Goal: Task Accomplishment & Management: Use online tool/utility

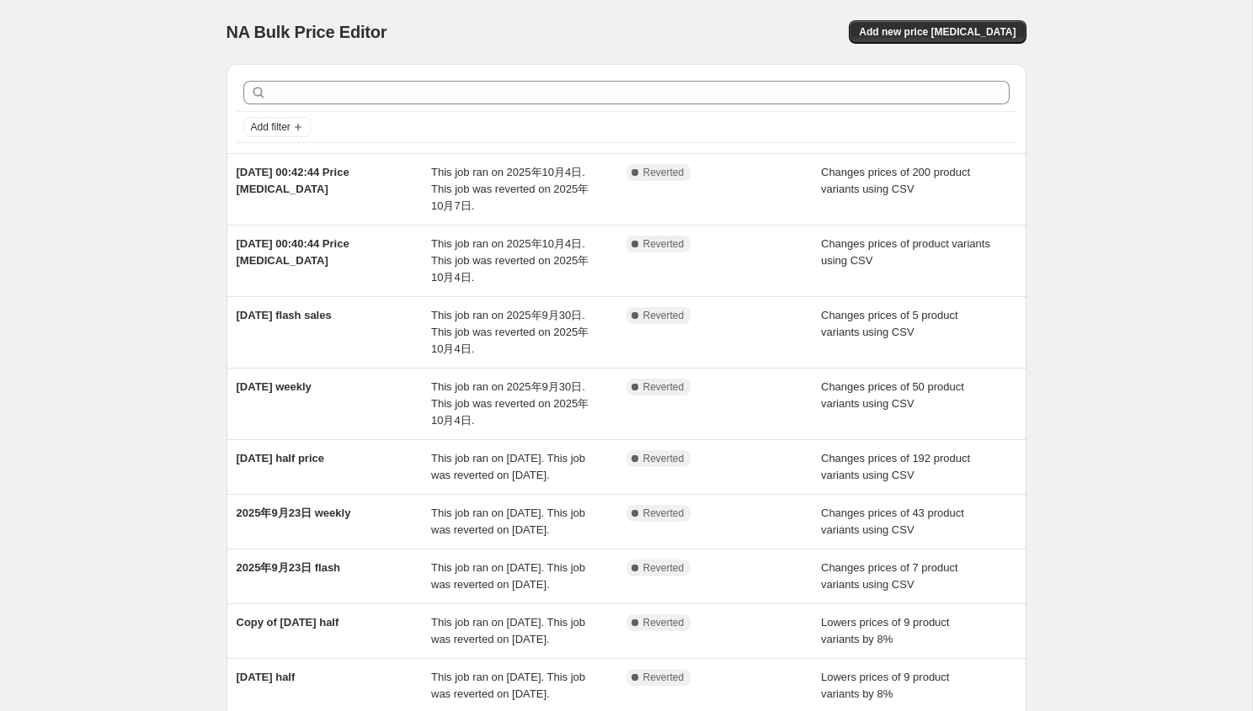
click at [711, 21] on div "Add new price change job" at bounding box center [826, 32] width 402 height 24
click at [942, 45] on div "NA Bulk Price Editor. This page is ready NA Bulk Price Editor Add new price cha…" at bounding box center [626, 32] width 800 height 64
click at [926, 34] on span "Add new price change job" at bounding box center [937, 31] width 157 height 13
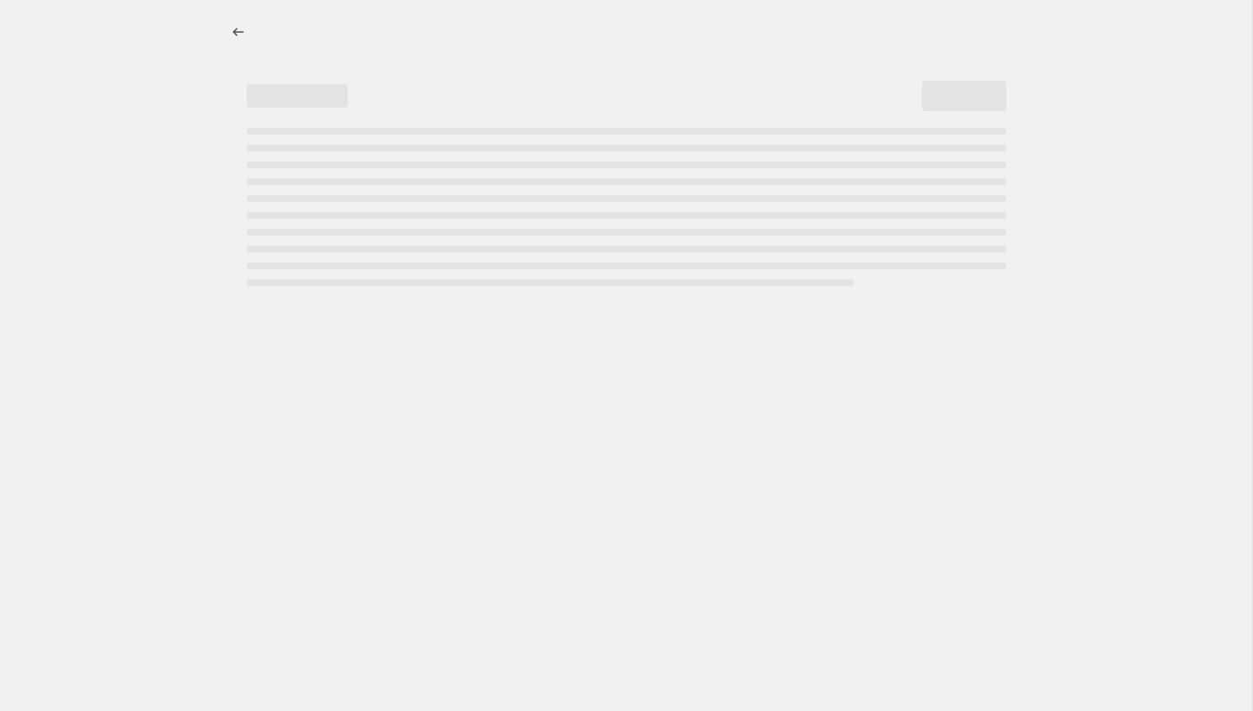
select select "percentage"
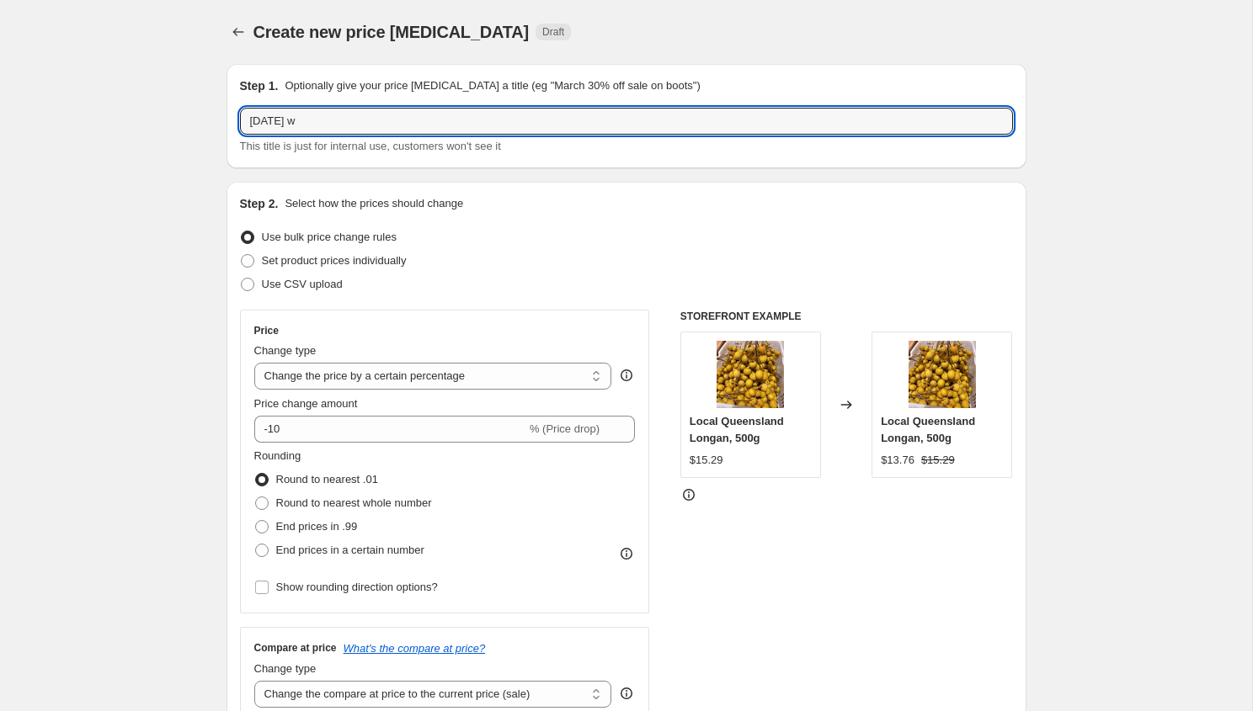
drag, startPoint x: 337, startPoint y: 120, endPoint x: 739, endPoint y: 157, distance: 404.2
click at [739, 157] on div "Step 1. Optionally give your price change job a title (eg "March 30% off sale o…" at bounding box center [626, 116] width 800 height 104
type input "2025年10月8日 weekly"
click at [343, 288] on span "Use CSV upload" at bounding box center [302, 284] width 81 height 13
click at [242, 279] on input "Use CSV upload" at bounding box center [241, 278] width 1 height 1
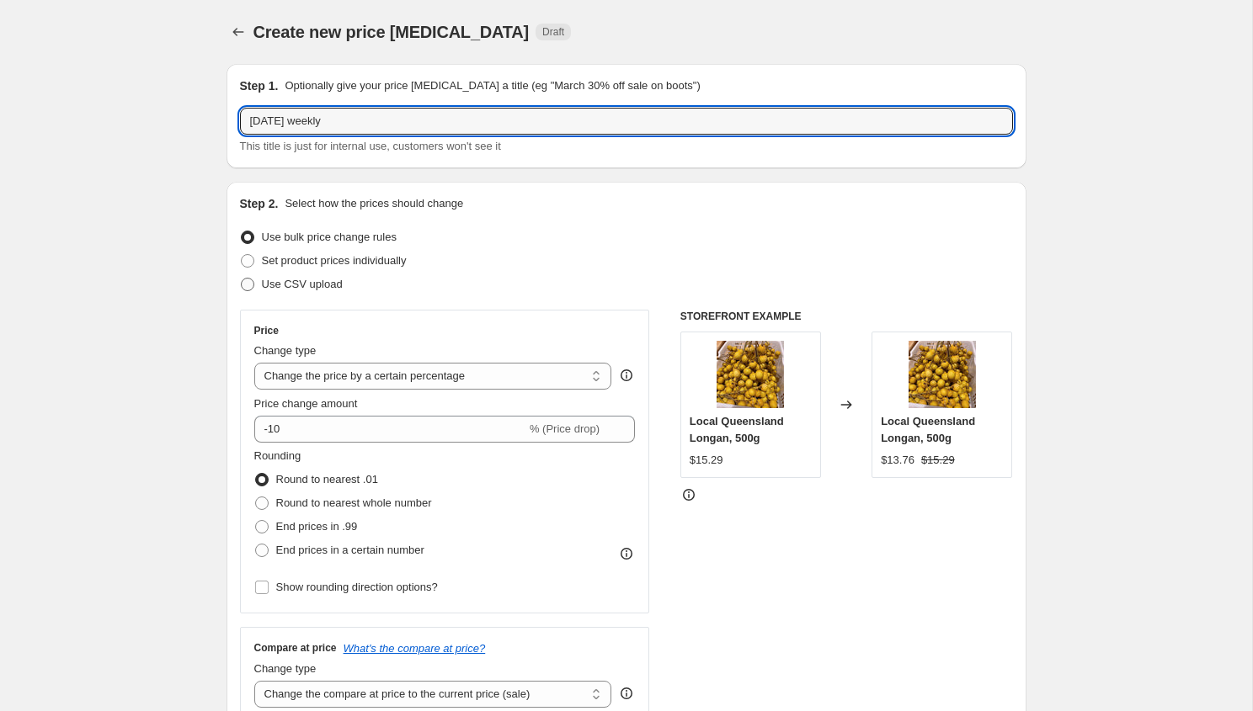
radio input "true"
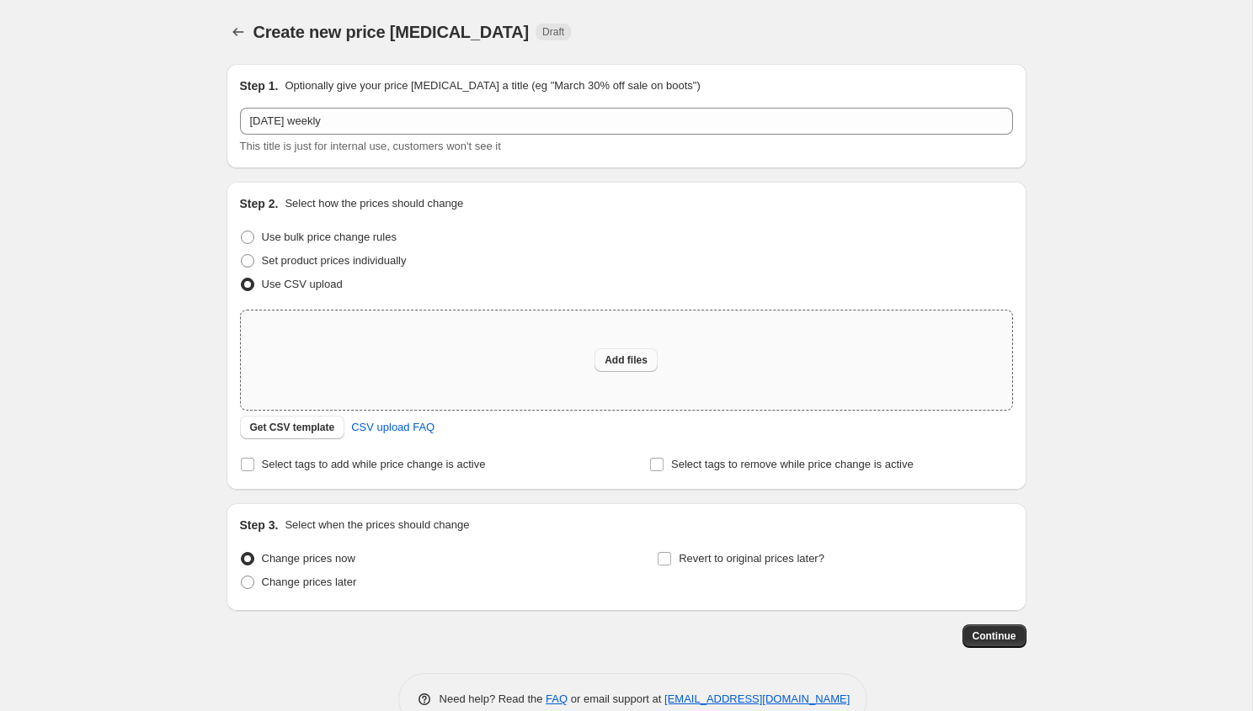
click at [644, 362] on span "Add files" at bounding box center [626, 360] width 43 height 13
type input "C:\fakepath\weekly 10.8.csv"
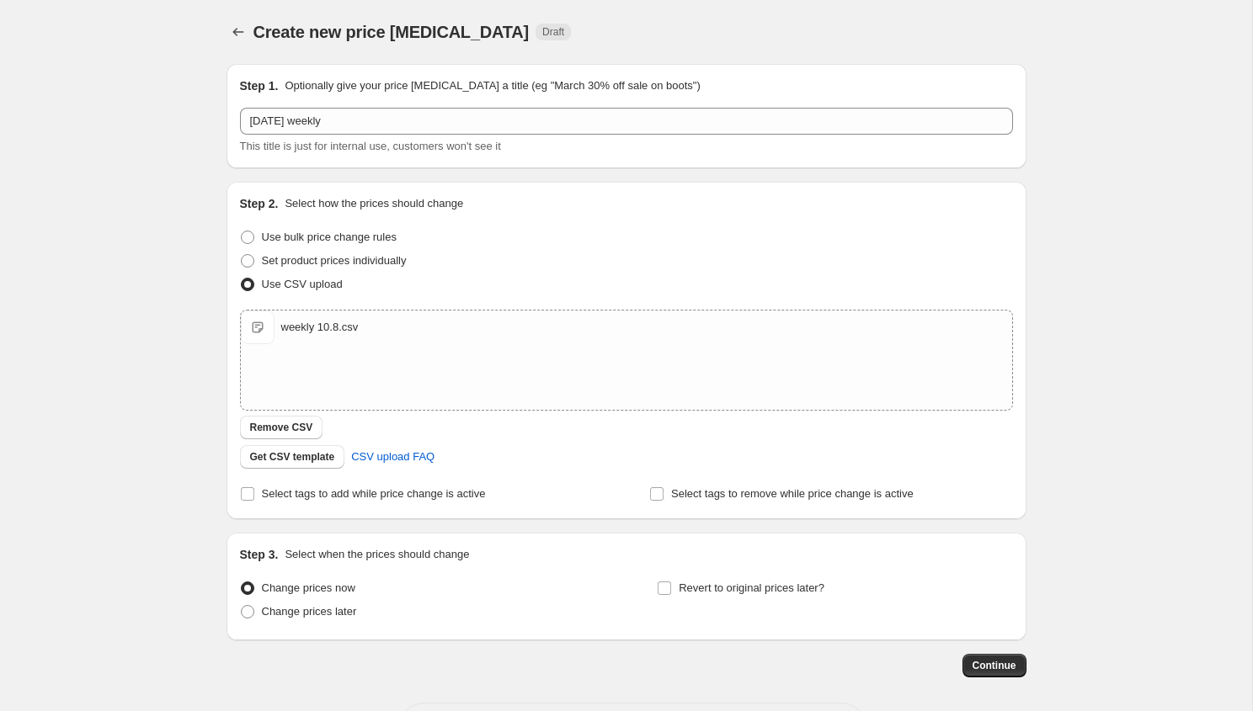
scroll to position [69, 0]
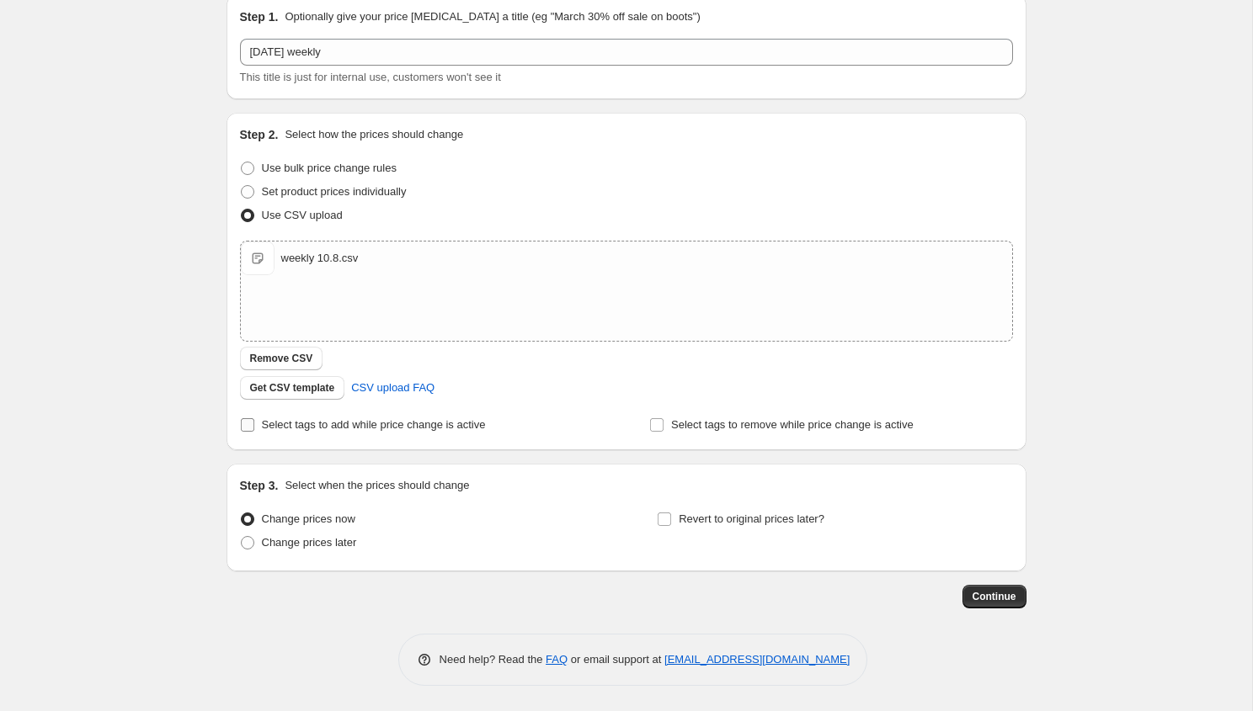
click at [383, 425] on span "Select tags to add while price change is active" at bounding box center [374, 424] width 224 height 13
click at [254, 425] on input "Select tags to add while price change is active" at bounding box center [247, 424] width 13 height 13
checkbox input "true"
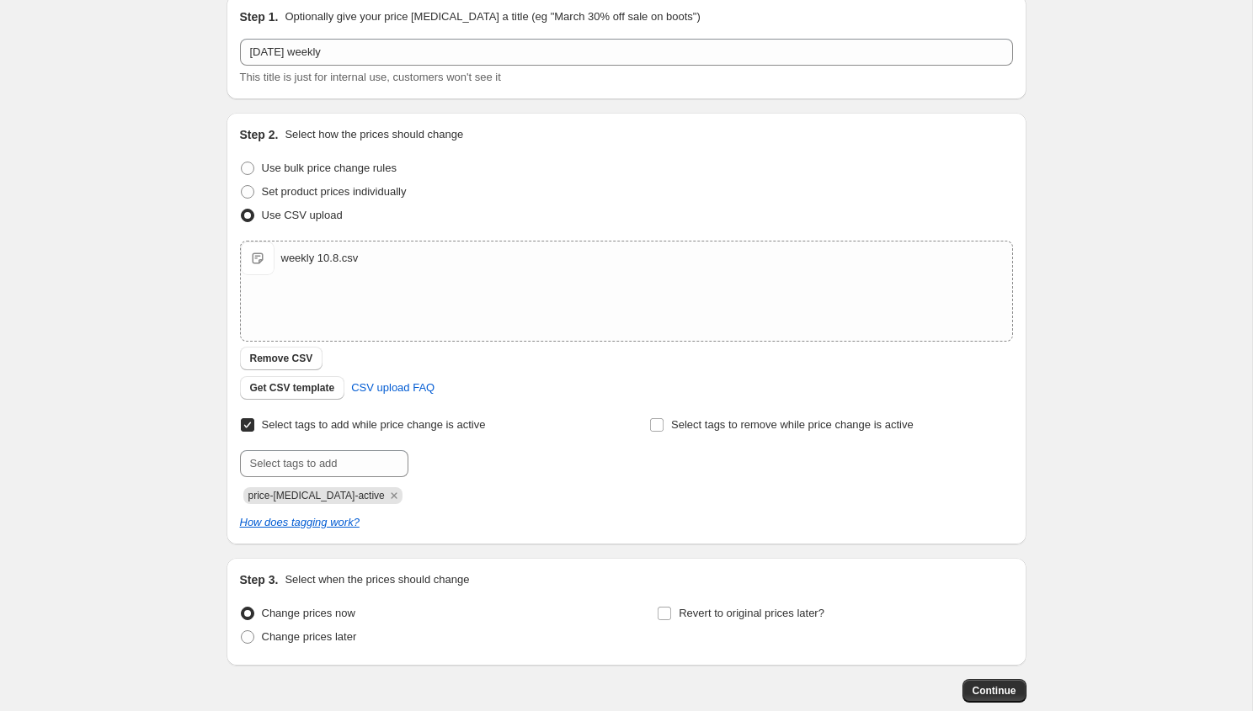
click at [381, 482] on div "Submit price-change-job-active" at bounding box center [421, 477] width 363 height 54
click at [381, 485] on div "price-change-job-active" at bounding box center [421, 494] width 363 height 20
click at [391, 494] on icon "Remove price-change-job-active" at bounding box center [394, 496] width 6 height 6
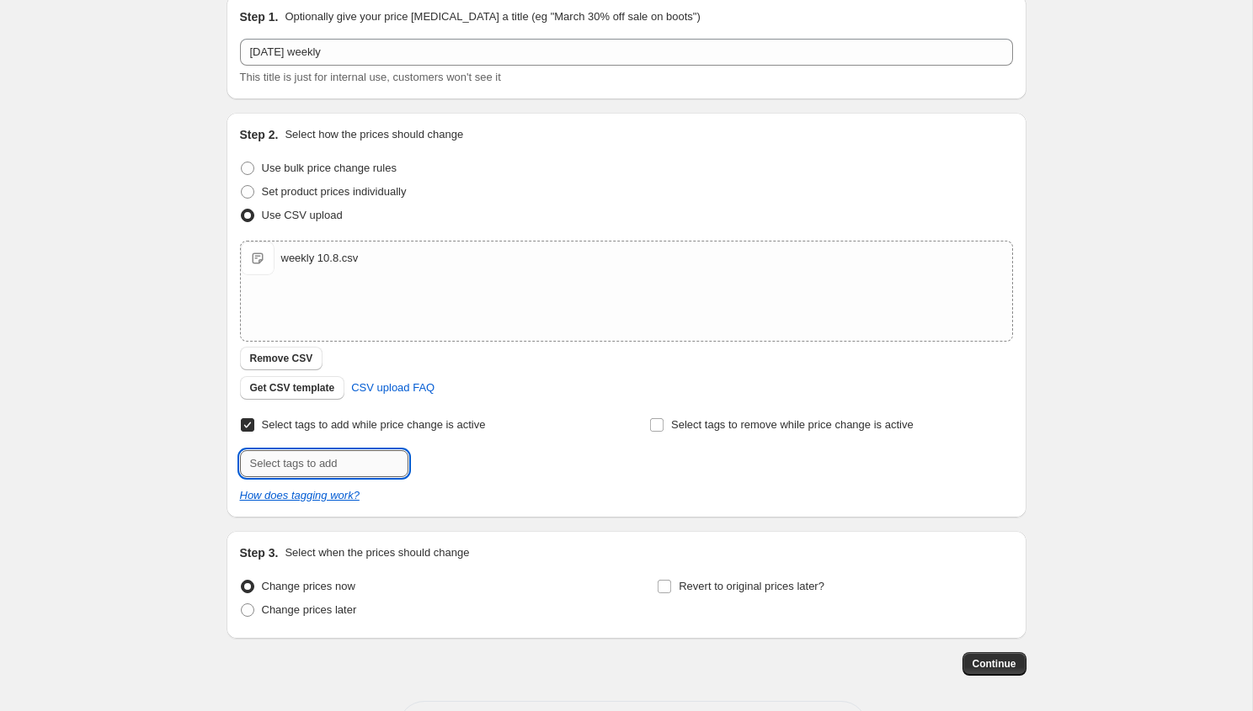
click at [376, 469] on input "text" at bounding box center [324, 463] width 168 height 27
type input "weekly-special"
click at [494, 464] on span "weekly-speci..." at bounding box center [480, 462] width 71 height 12
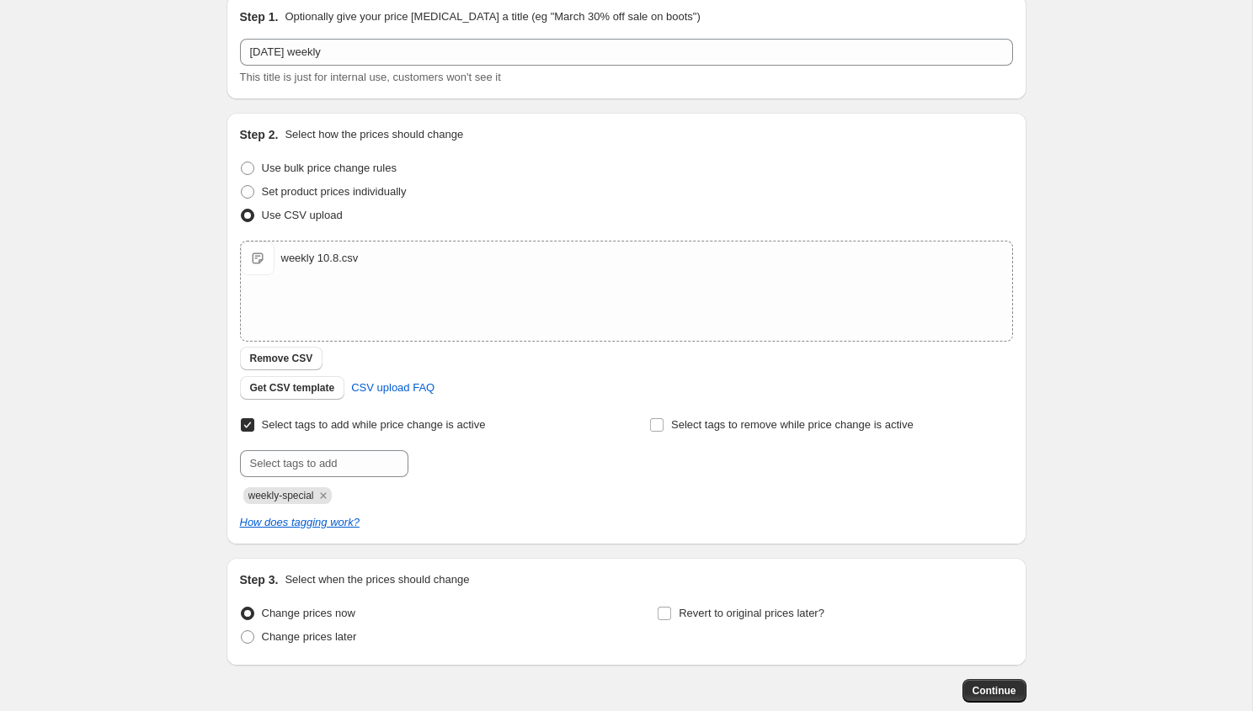
scroll to position [163, 0]
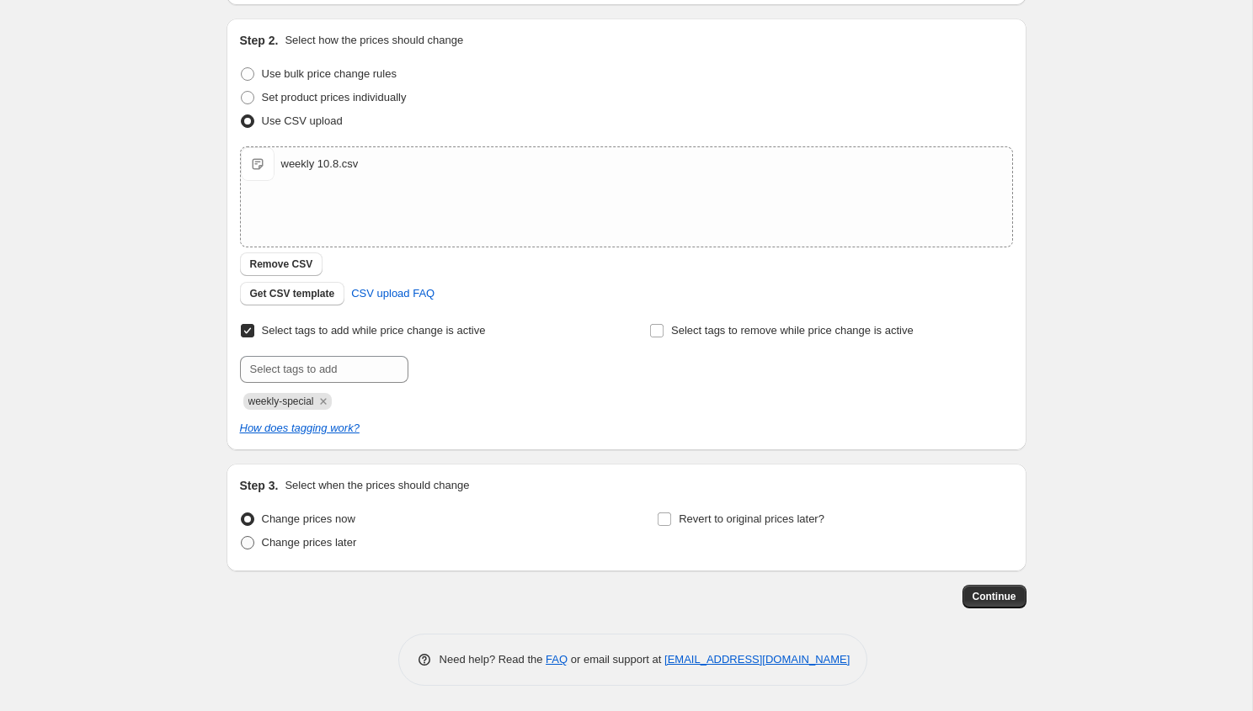
click at [344, 552] on label "Change prices later" at bounding box center [298, 543] width 117 height 24
click at [242, 537] on input "Change prices later" at bounding box center [241, 536] width 1 height 1
radio input "true"
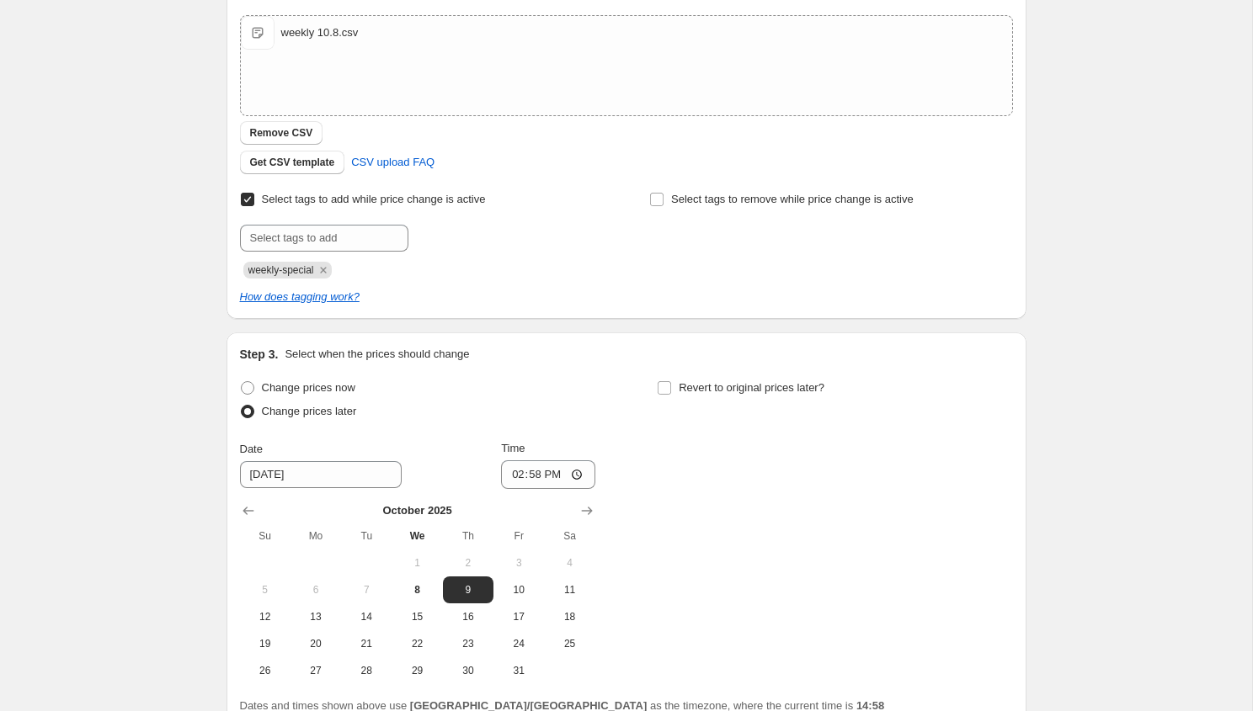
scroll to position [451, 0]
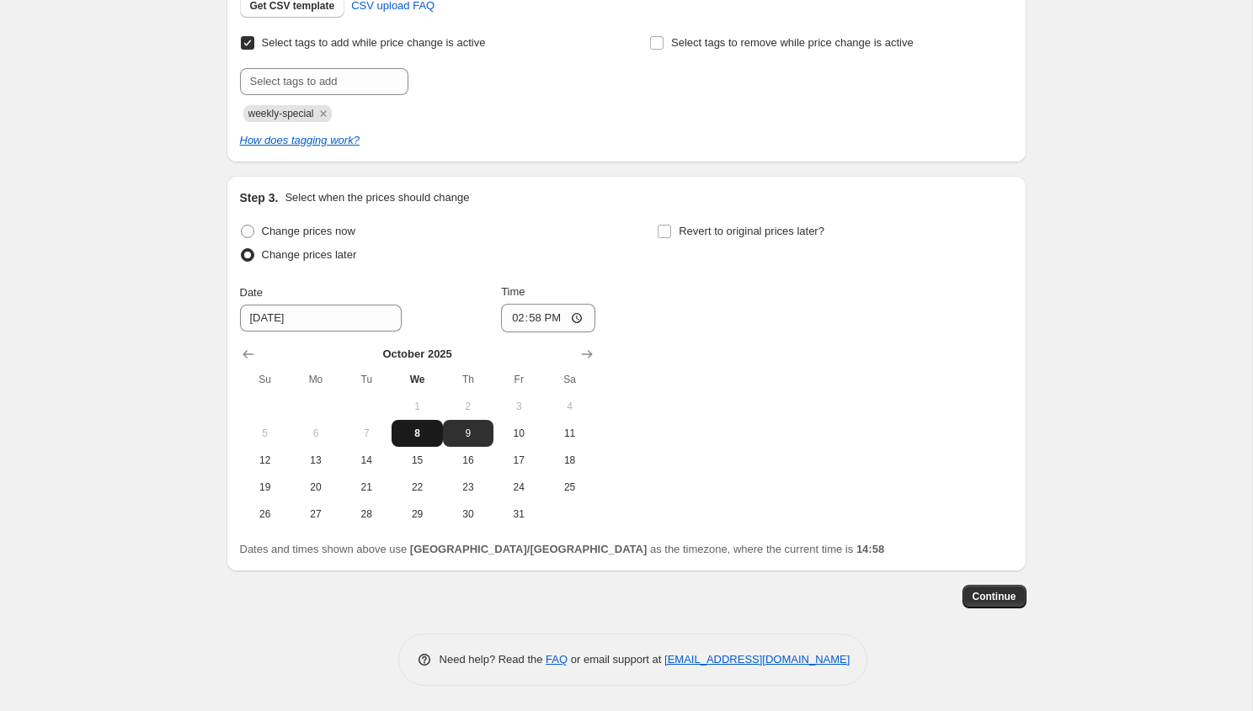
click at [419, 434] on span "8" at bounding box center [416, 433] width 37 height 13
type input "10/8/2025"
click at [674, 237] on label "Revert to original prices later?" at bounding box center [741, 232] width 168 height 24
click at [671, 237] on input "Revert to original prices later?" at bounding box center [664, 231] width 13 height 13
checkbox input "true"
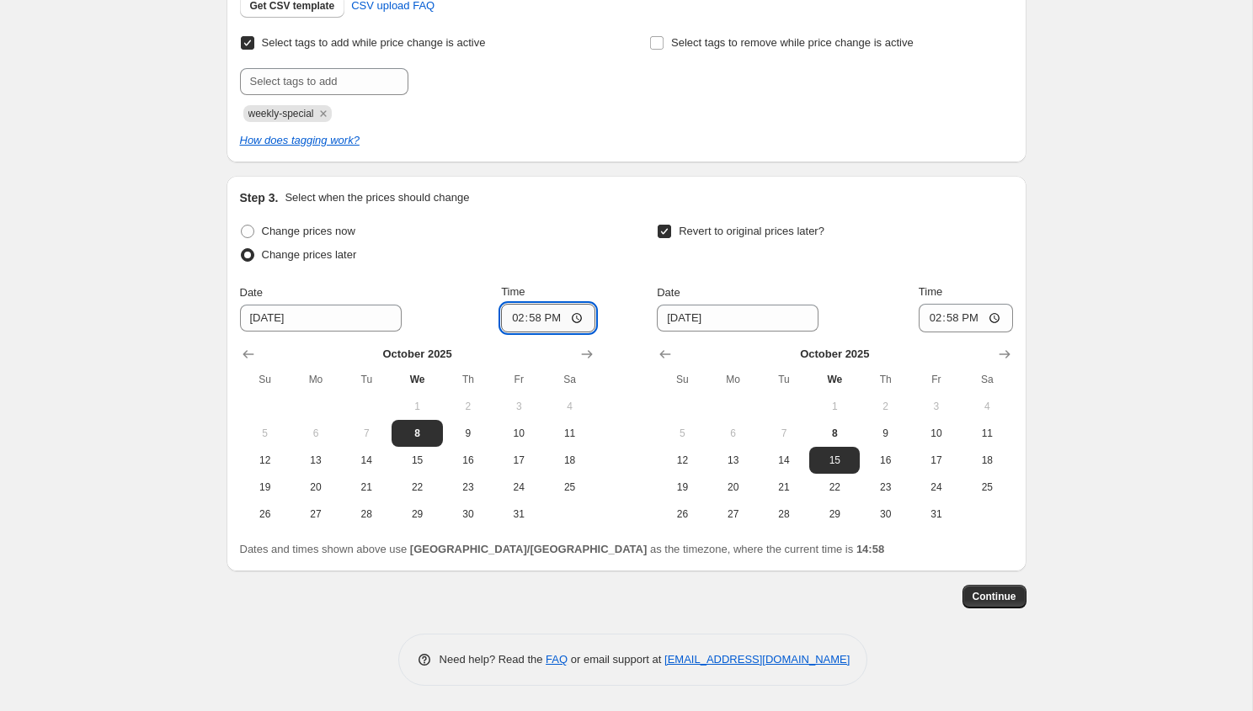
click at [534, 319] on input "14:58" at bounding box center [548, 318] width 94 height 29
type input "15:01"
click at [932, 434] on span "10" at bounding box center [936, 433] width 37 height 13
type input "10/10/2025"
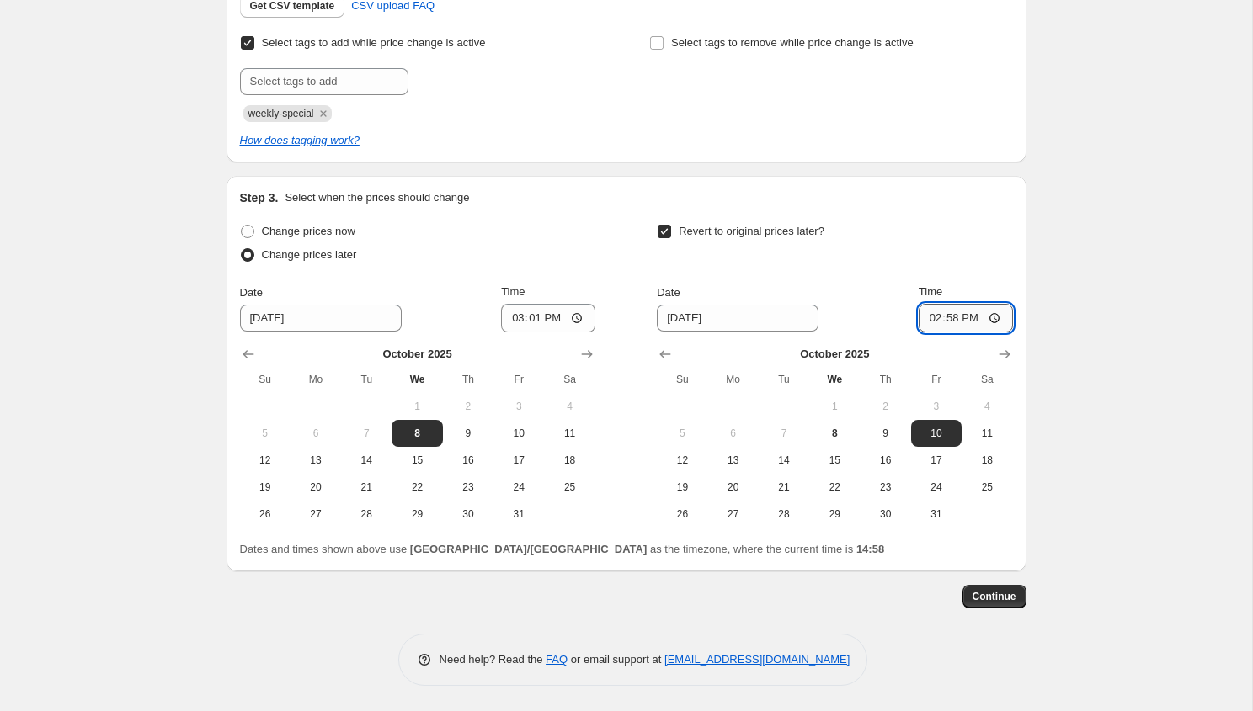
click at [946, 318] on input "14:58" at bounding box center [966, 318] width 94 height 29
type input "20:50"
click at [994, 596] on span "Continue" at bounding box center [995, 596] width 44 height 13
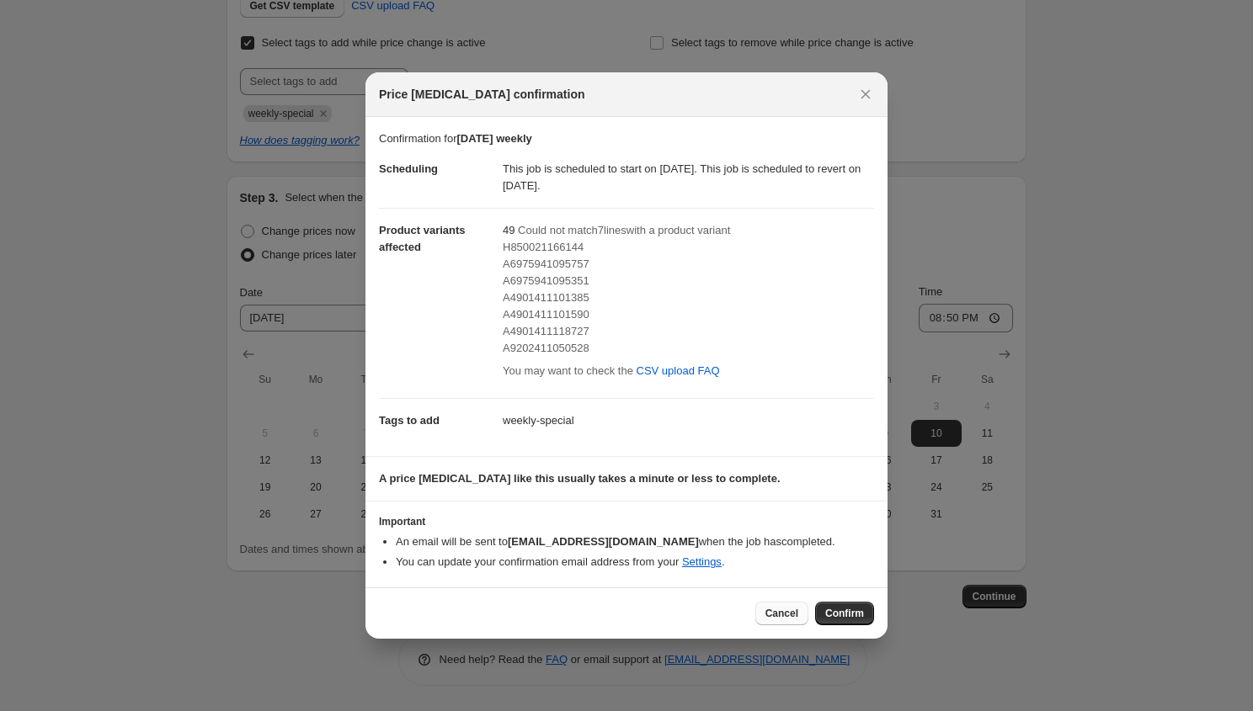
click at [786, 608] on span "Cancel" at bounding box center [781, 613] width 33 height 13
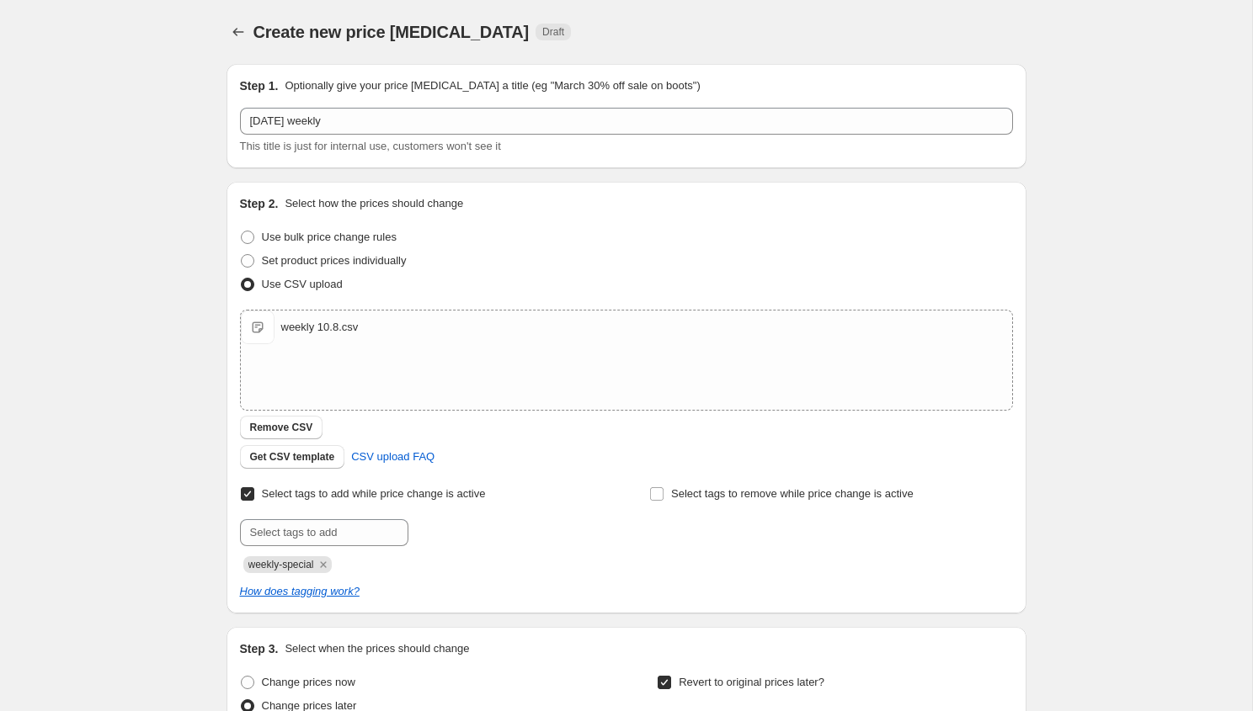
scroll to position [451, 0]
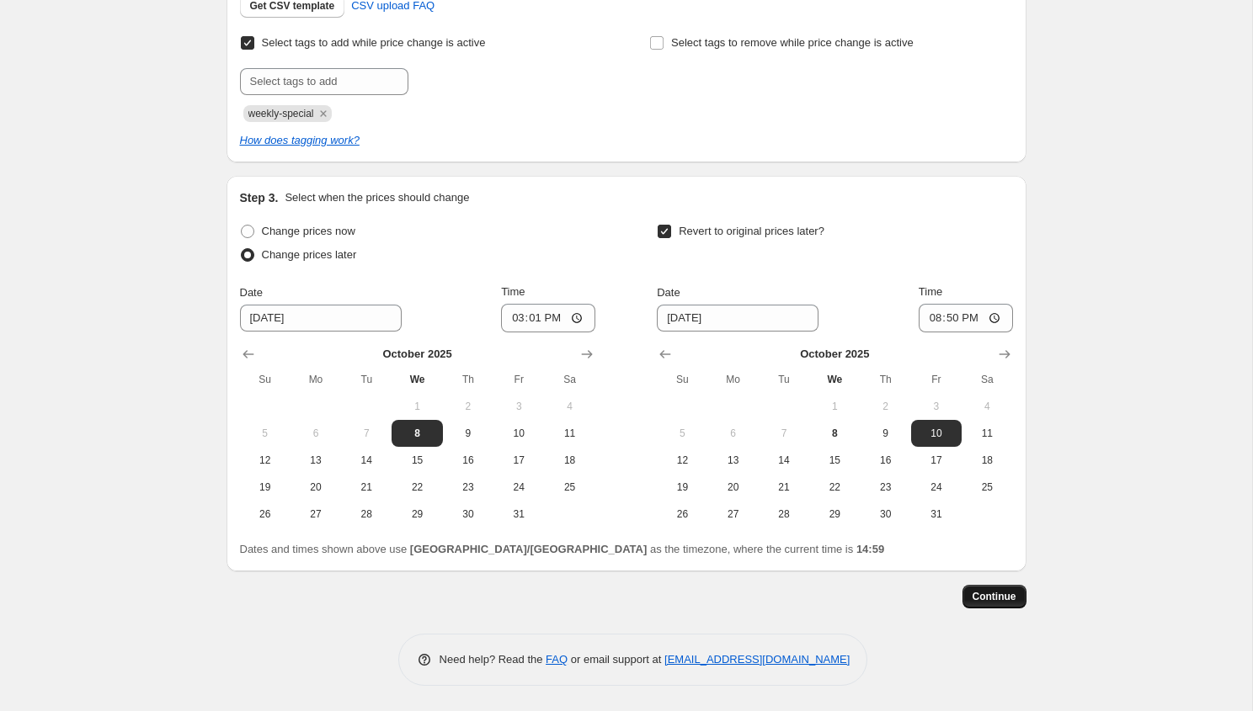
click at [1007, 605] on button "Continue" at bounding box center [994, 597] width 64 height 24
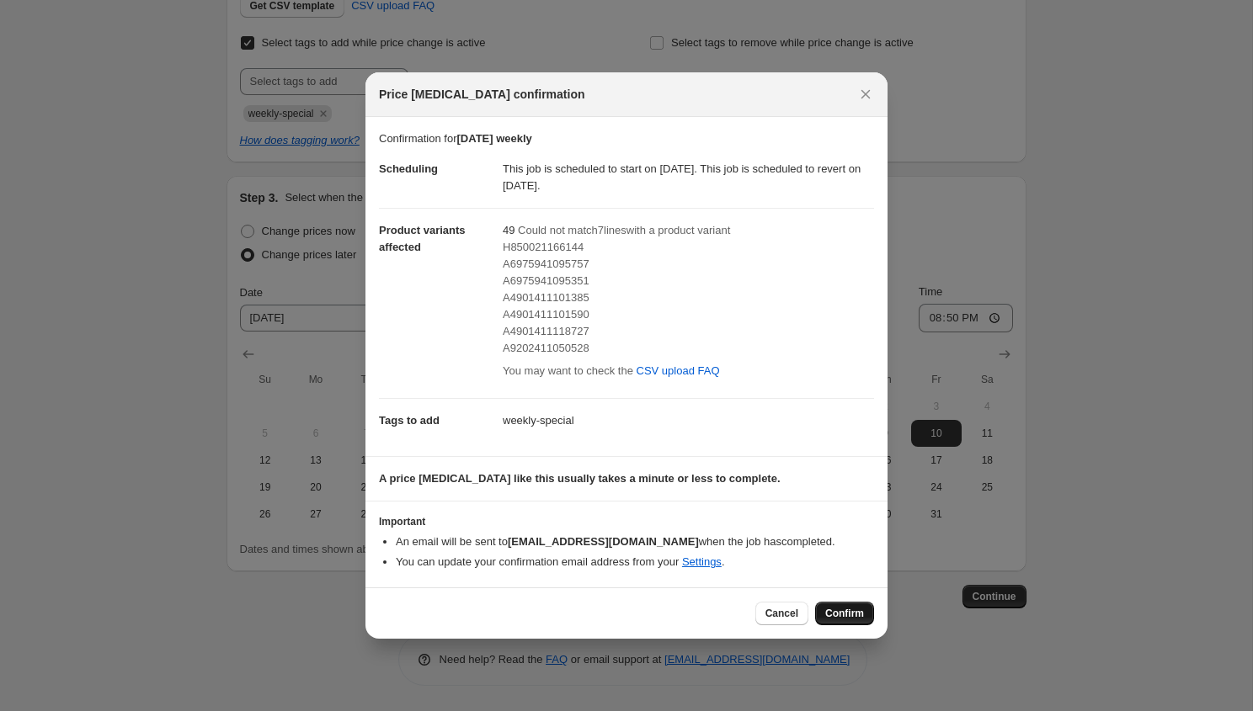
click at [839, 616] on span "Confirm" at bounding box center [844, 613] width 39 height 13
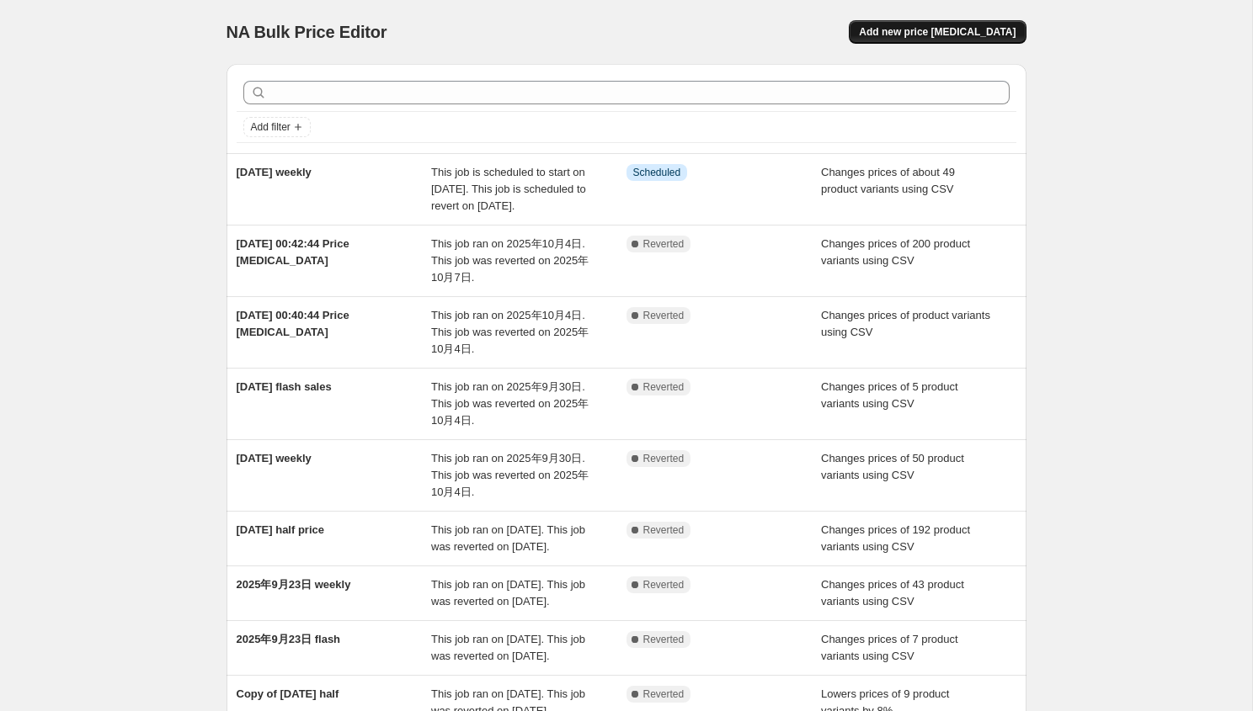
click at [948, 30] on span "Add new price change job" at bounding box center [937, 31] width 157 height 13
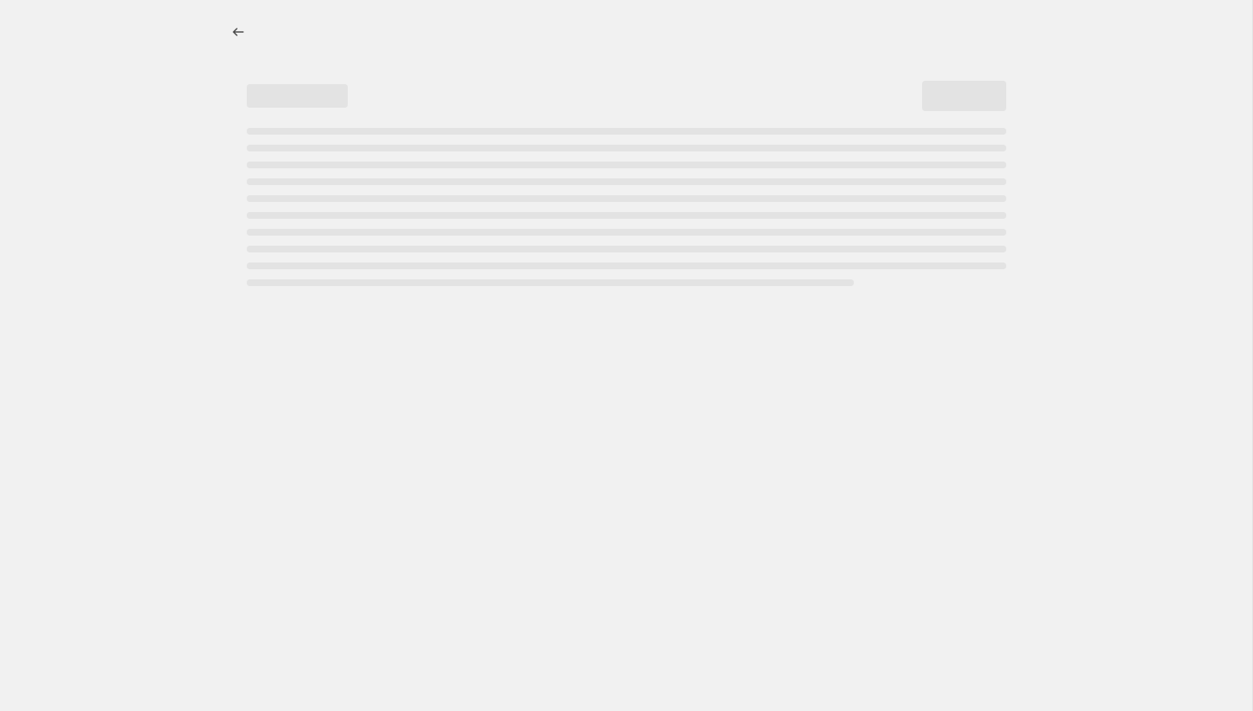
select select "percentage"
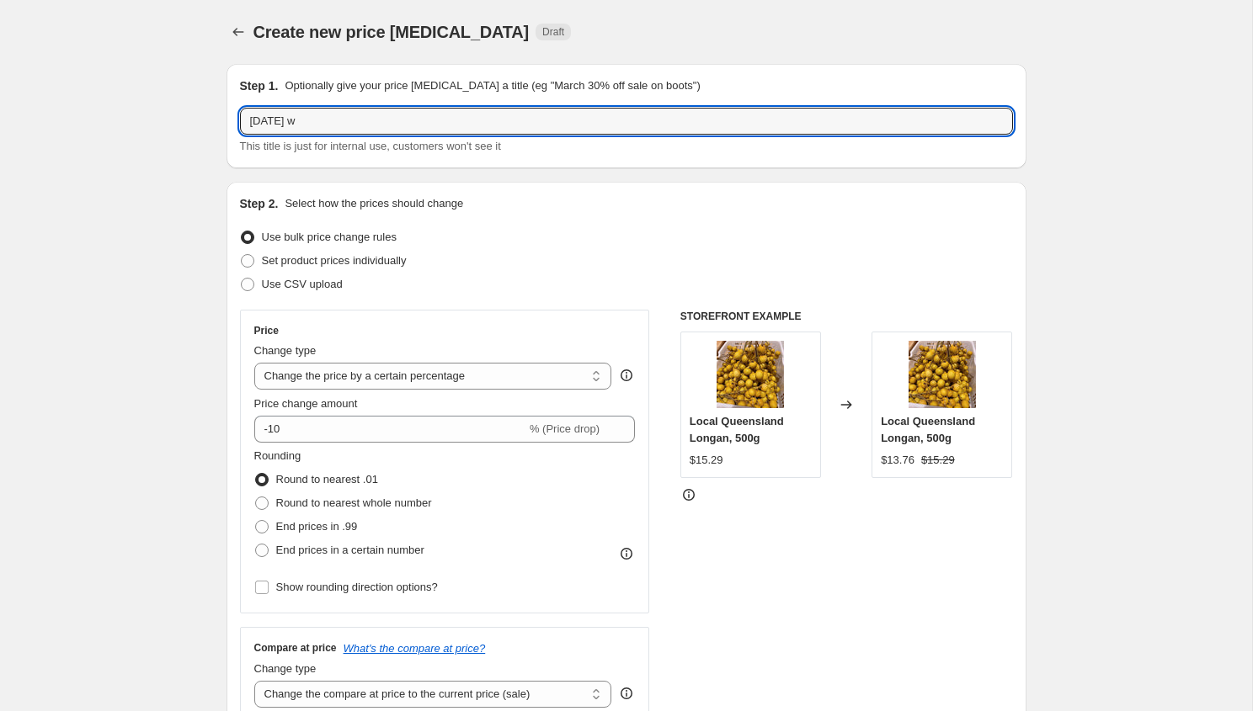
drag, startPoint x: 333, startPoint y: 118, endPoint x: 687, endPoint y: 155, distance: 356.4
click at [687, 155] on div "Step 1. Optionally give your price change job a title (eg "March 30% off sale o…" at bounding box center [626, 116] width 800 height 104
type input "2025年10月8日 weekly"
click at [310, 296] on label "Use CSV upload" at bounding box center [291, 285] width 103 height 24
click at [242, 279] on input "Use CSV upload" at bounding box center [241, 278] width 1 height 1
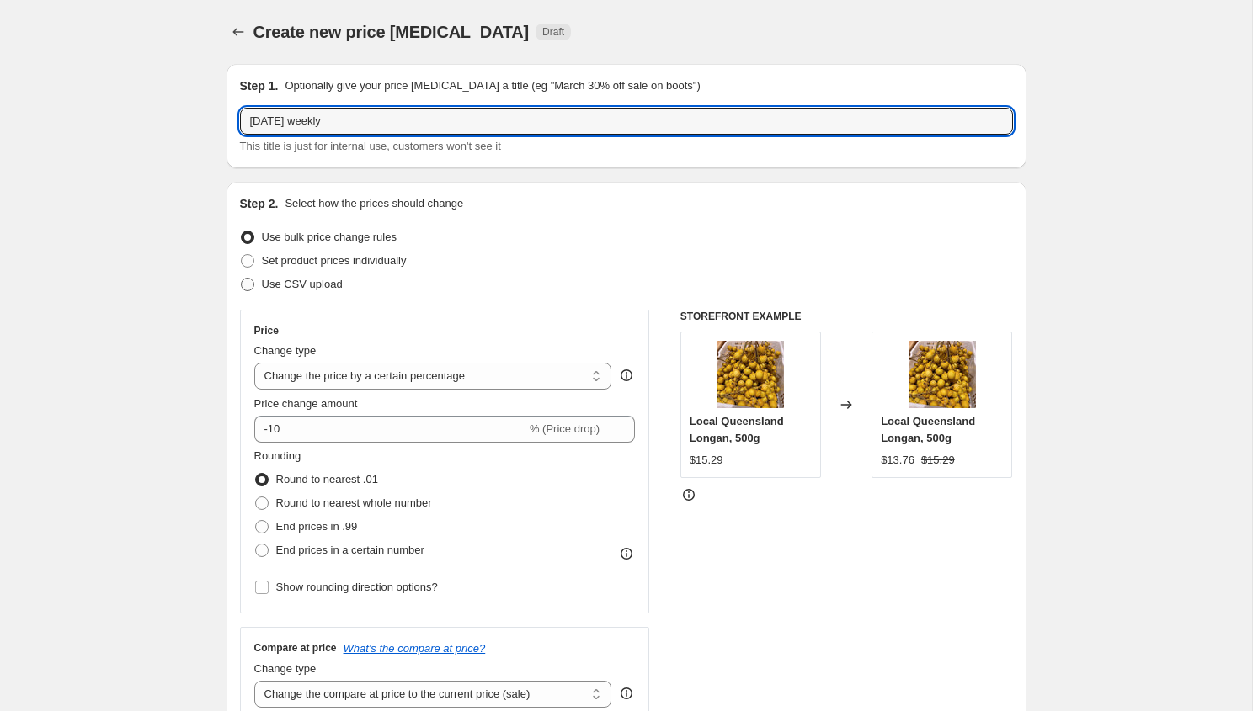
radio input "true"
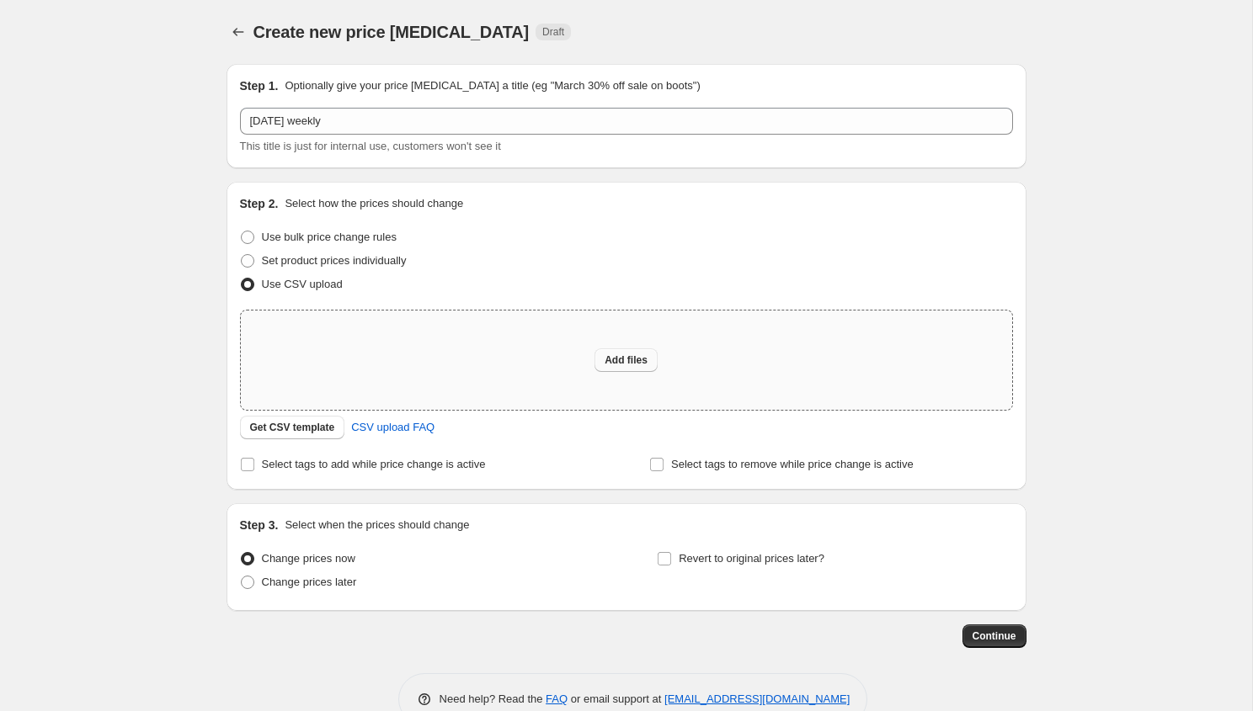
click at [615, 354] on span "Add files" at bounding box center [626, 360] width 43 height 13
type input "C:\fakepath\weekly 10.8.csv"
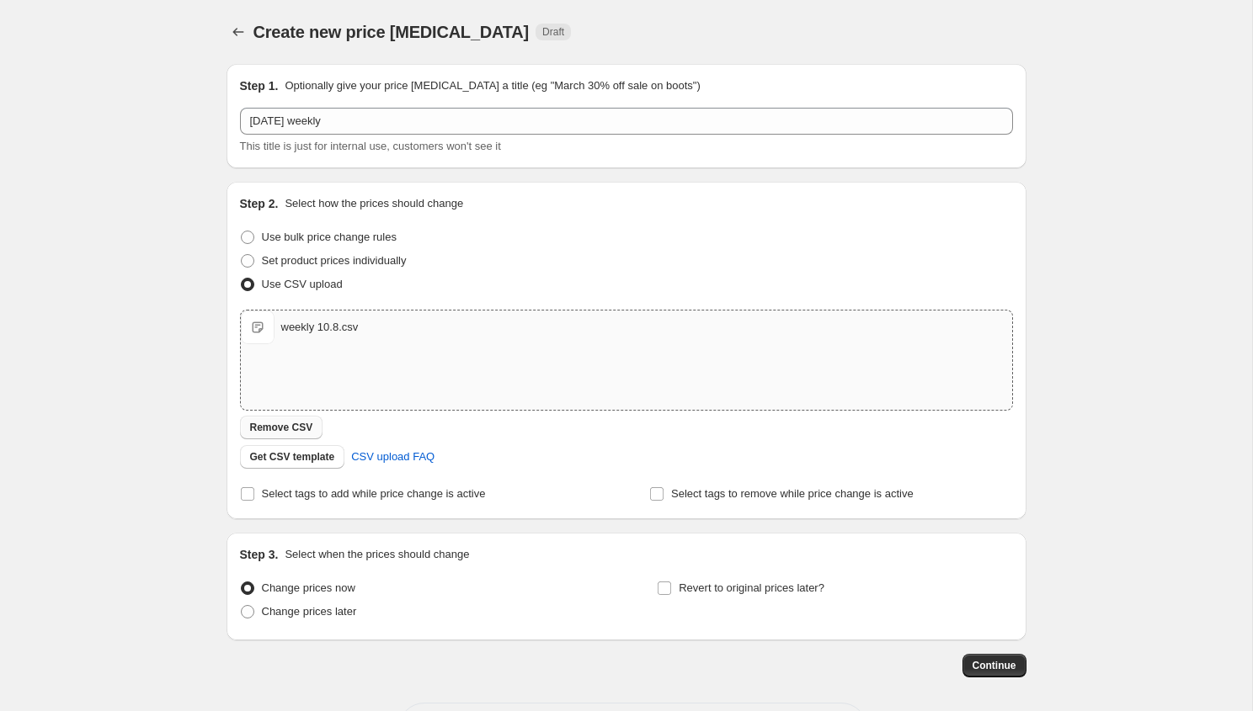
click at [274, 429] on span "Remove CSV" at bounding box center [281, 427] width 63 height 13
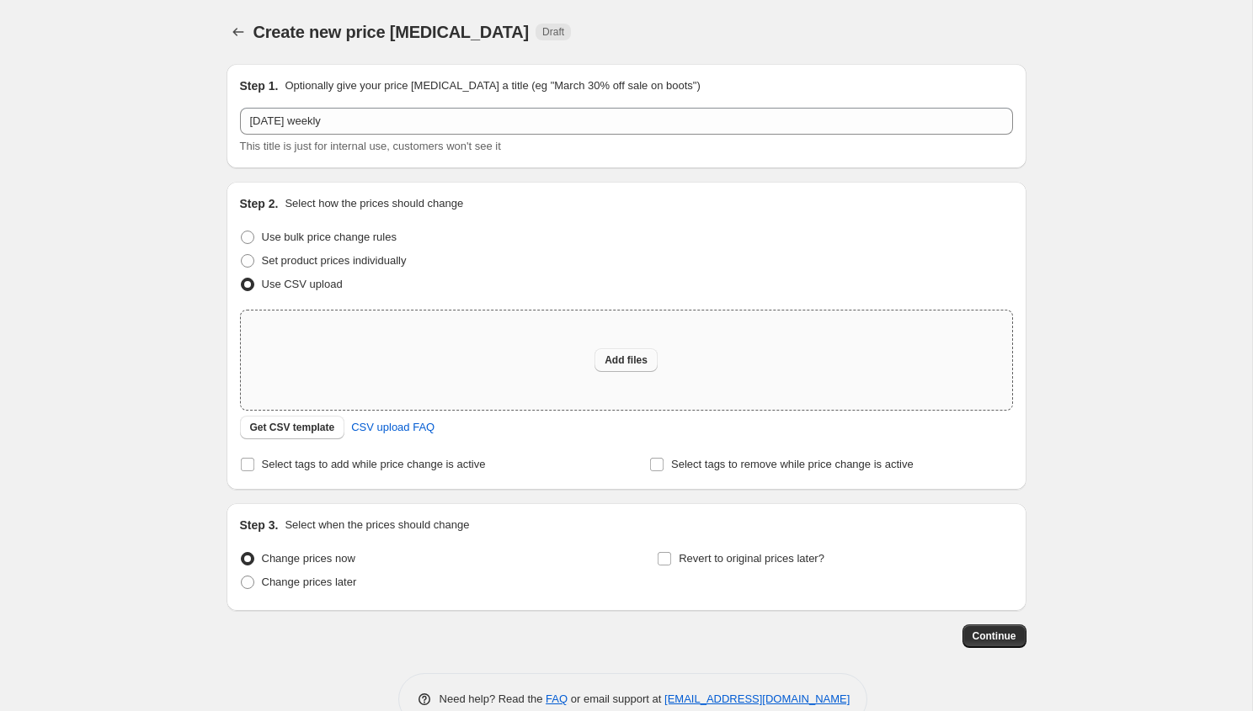
click at [628, 358] on span "Add files" at bounding box center [626, 360] width 43 height 13
type input "C:\fakepath\flash 10.8.csv"
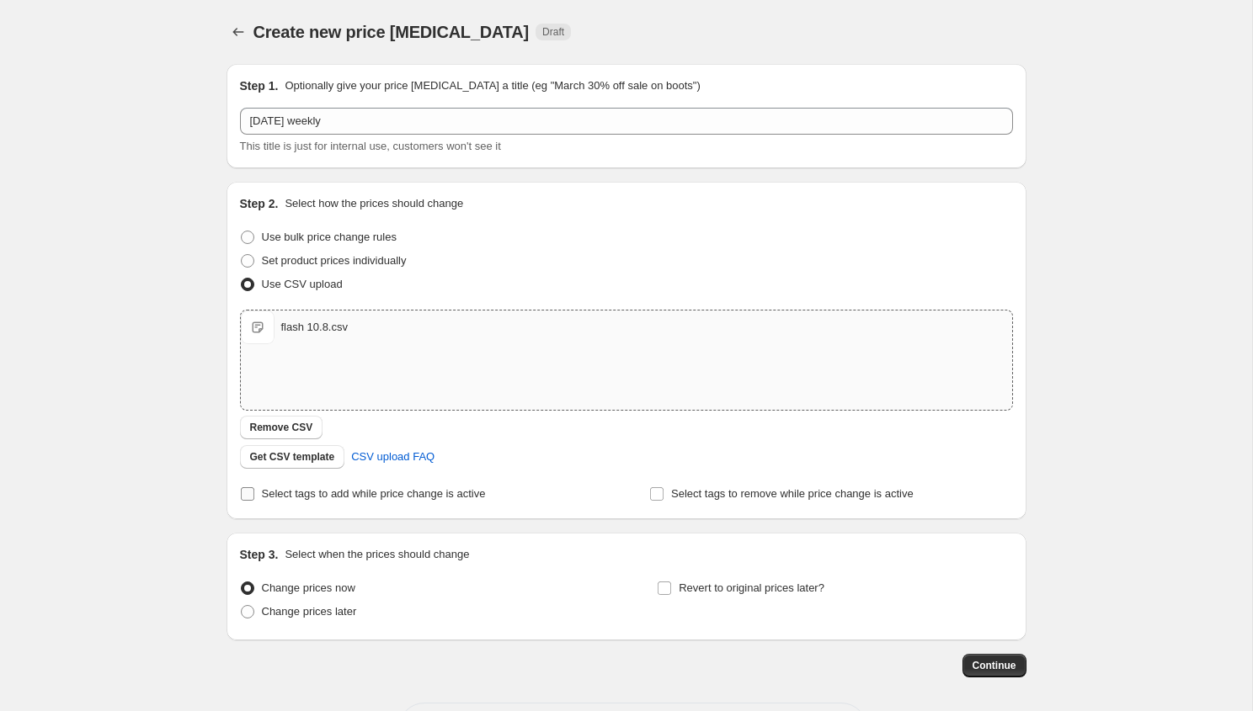
click at [375, 495] on span "Select tags to add while price change is active" at bounding box center [374, 494] width 224 height 13
click at [254, 495] on input "Select tags to add while price change is active" at bounding box center [247, 494] width 13 height 13
checkbox input "true"
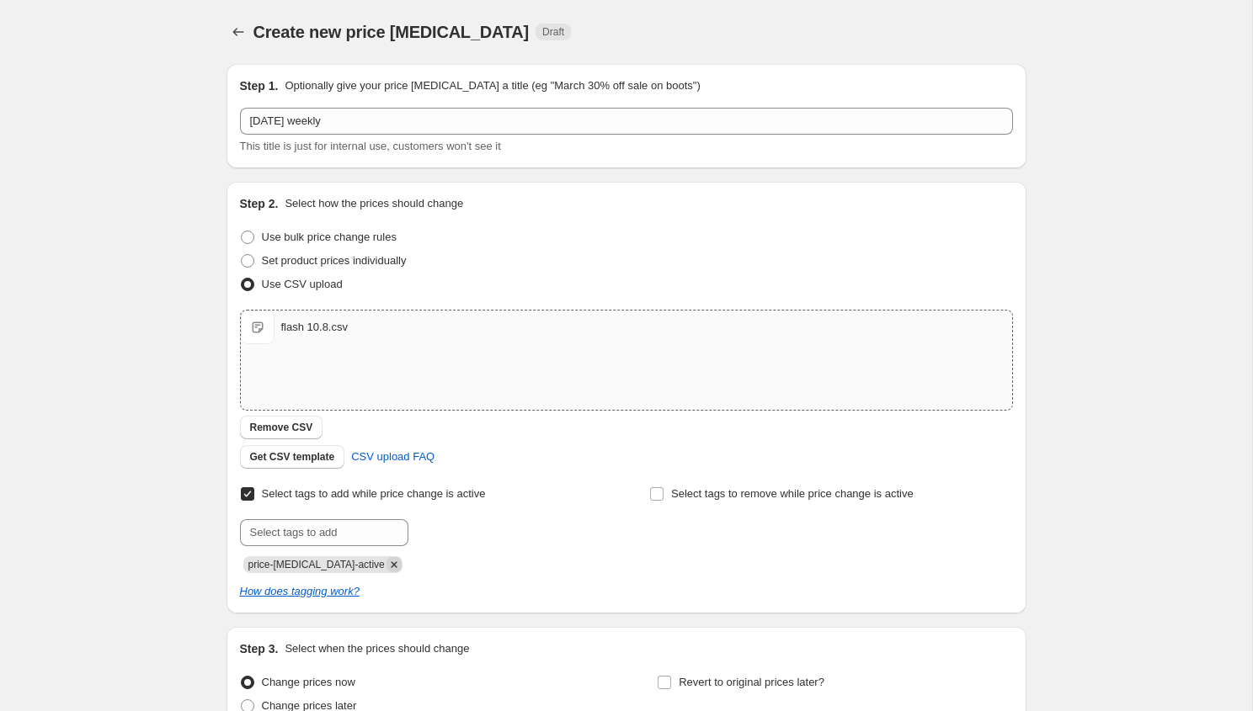
click at [386, 562] on icon "Remove price-change-job-active" at bounding box center [393, 564] width 15 height 15
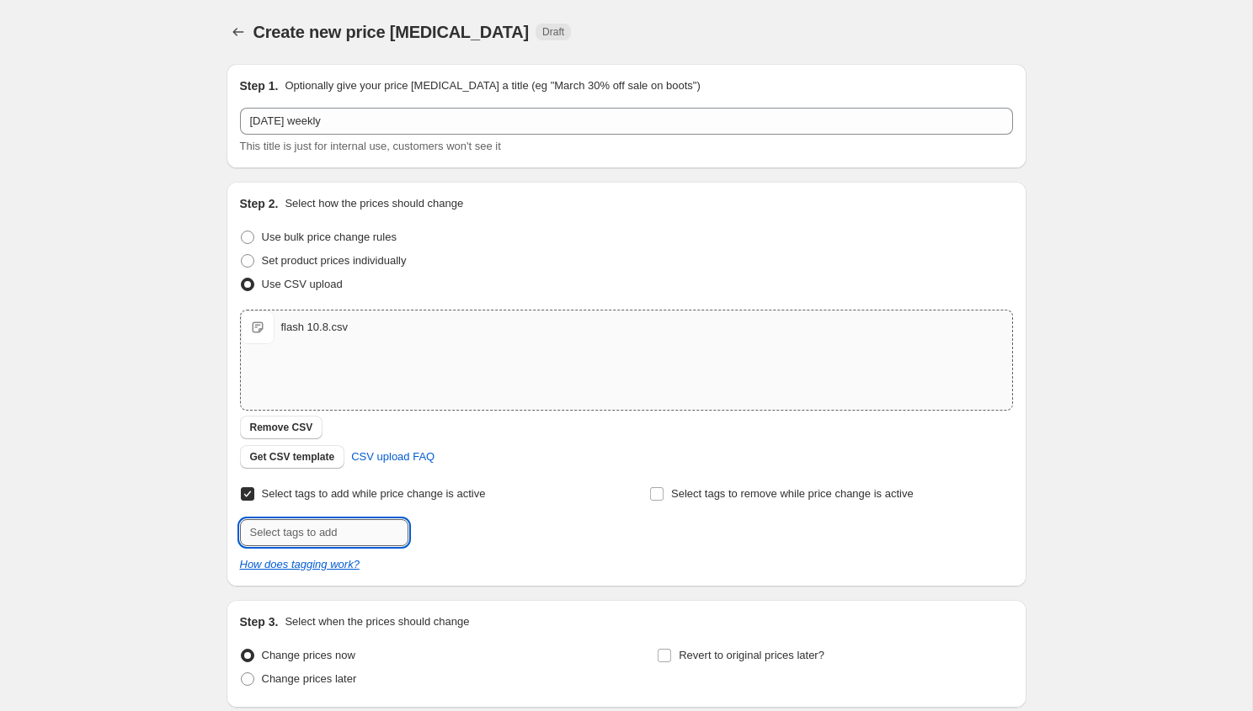
click at [370, 538] on input "text" at bounding box center [324, 533] width 168 height 27
type input "flash-sales"
click at [240, 182] on button "Submit" at bounding box center [264, 191] width 48 height 18
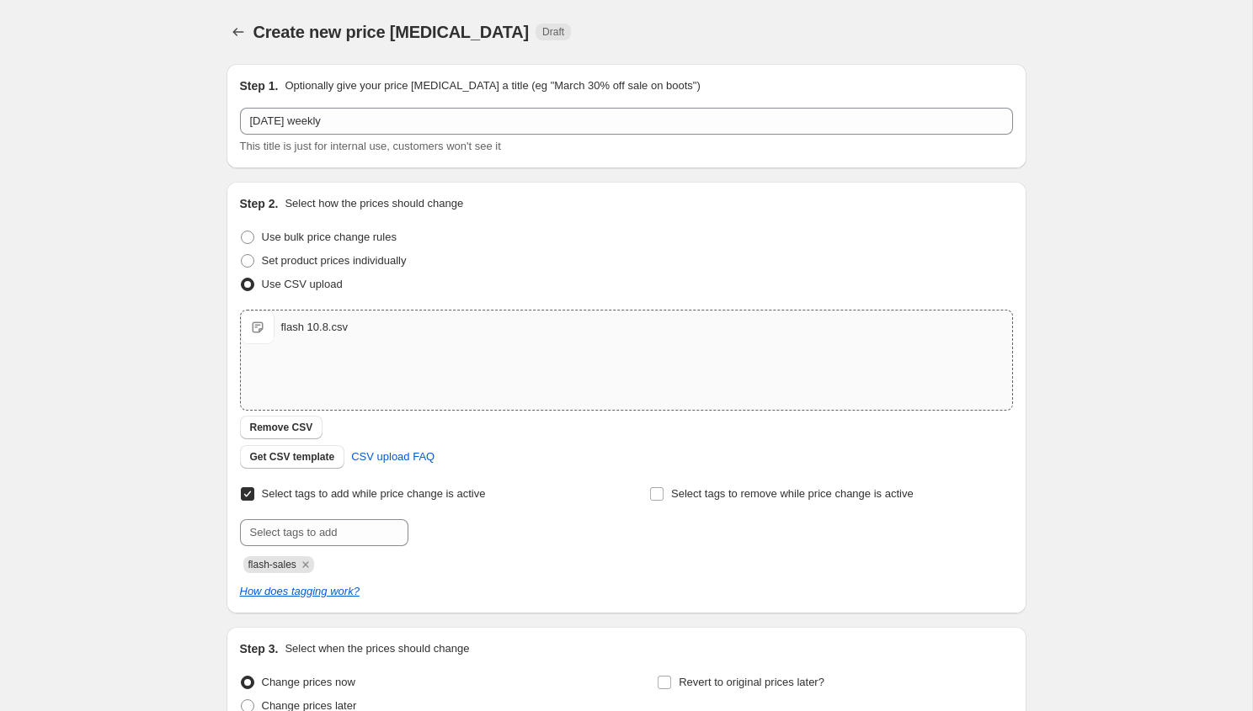
click at [514, 599] on div "How does tagging work?" at bounding box center [626, 592] width 773 height 17
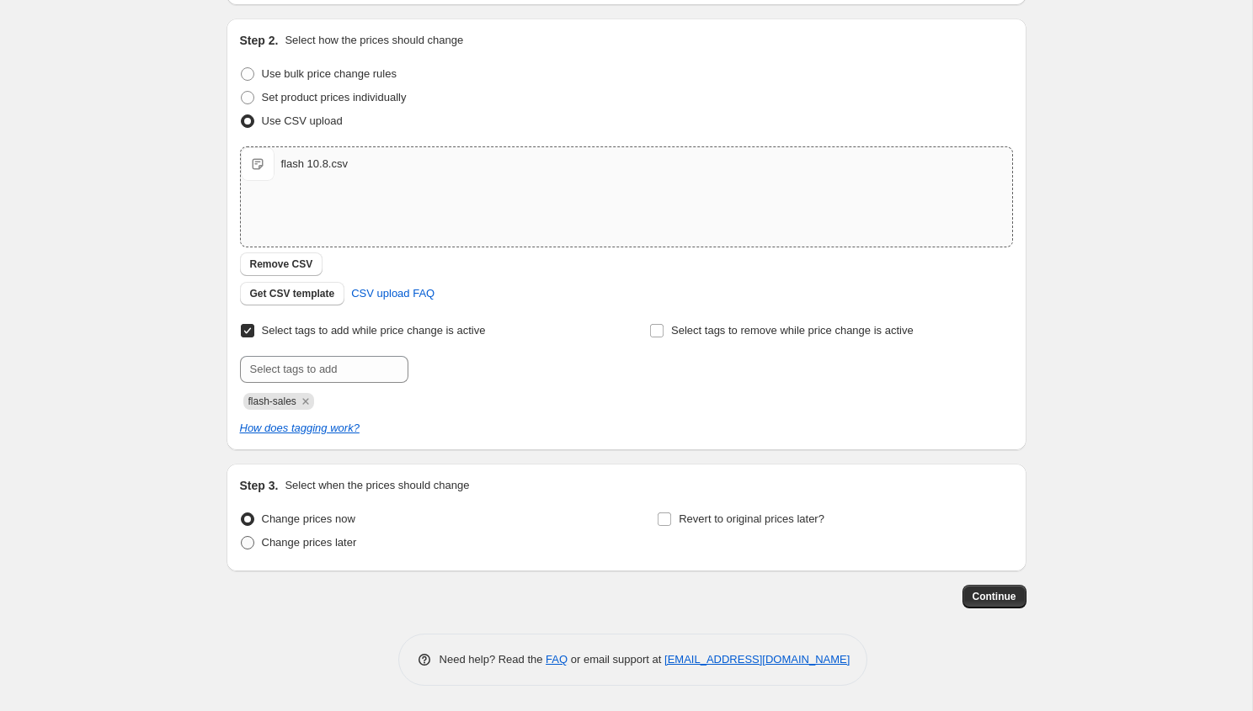
click at [320, 547] on span "Change prices later" at bounding box center [309, 542] width 95 height 13
click at [242, 537] on input "Change prices later" at bounding box center [241, 536] width 1 height 1
radio input "true"
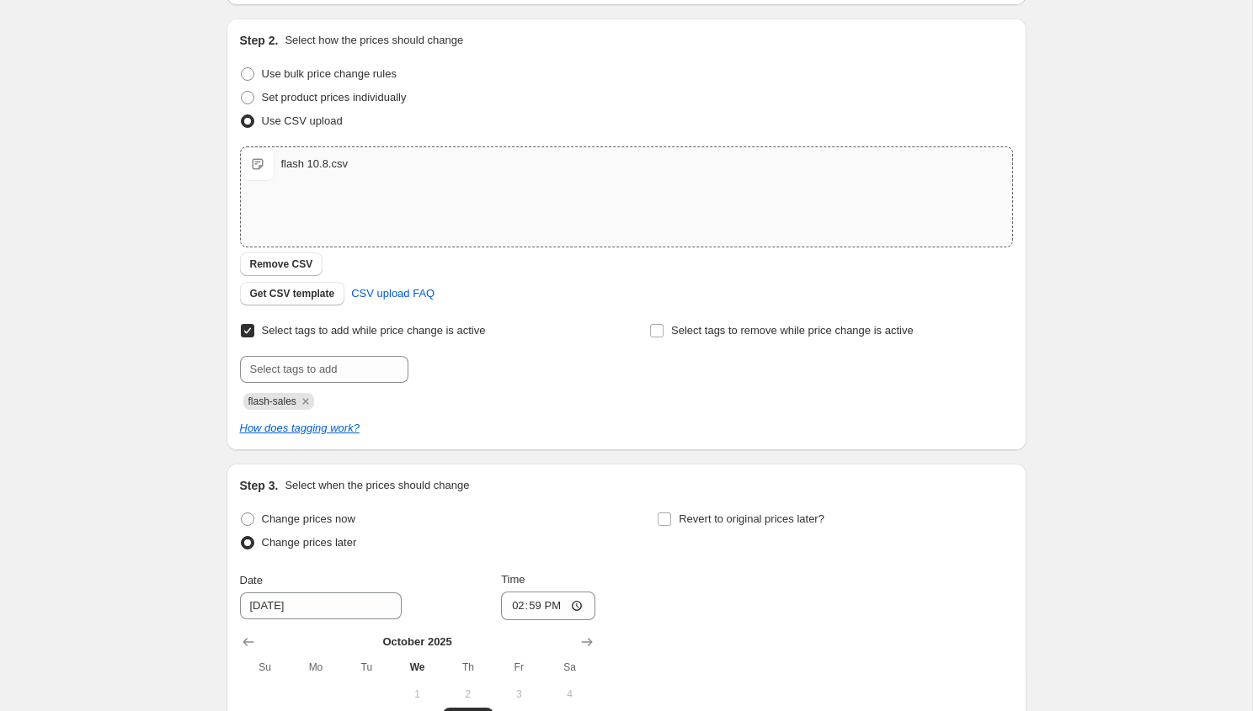
scroll to position [451, 0]
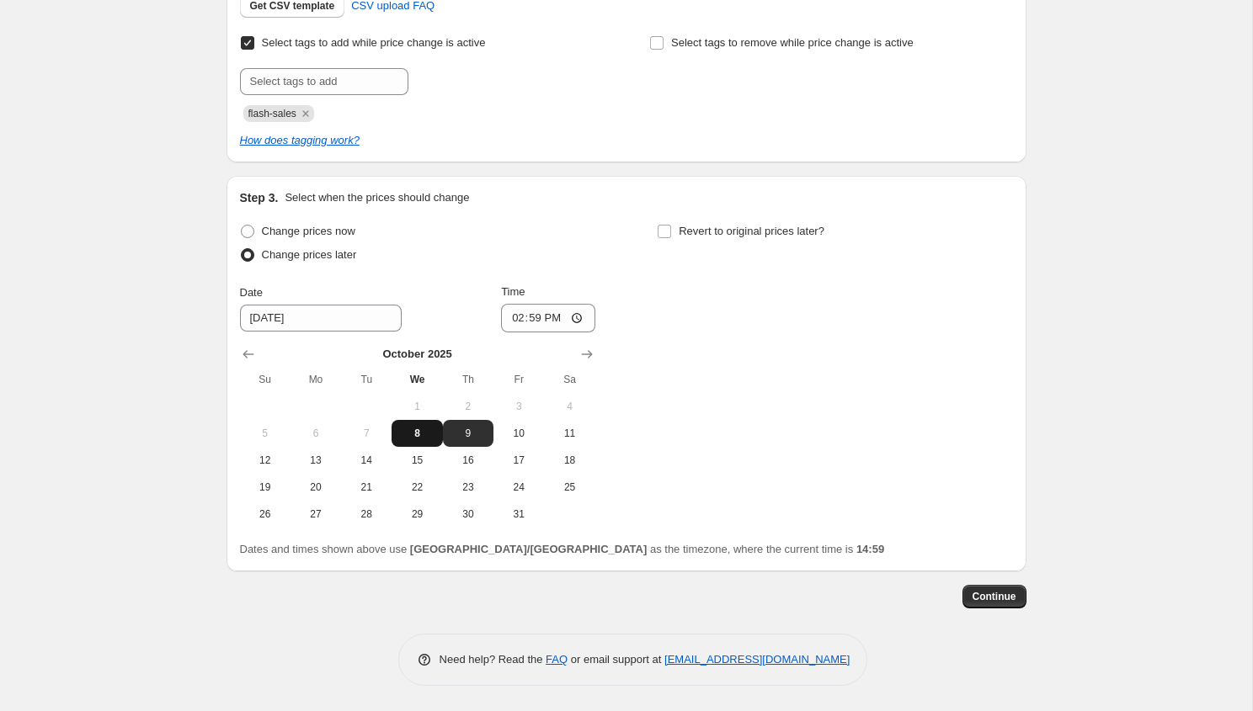
click at [402, 432] on span "8" at bounding box center [416, 433] width 37 height 13
type input "10/8/2025"
click at [534, 319] on input "14:59" at bounding box center [548, 318] width 94 height 29
type input "15:00"
click at [732, 234] on span "Revert to original prices later?" at bounding box center [752, 231] width 146 height 13
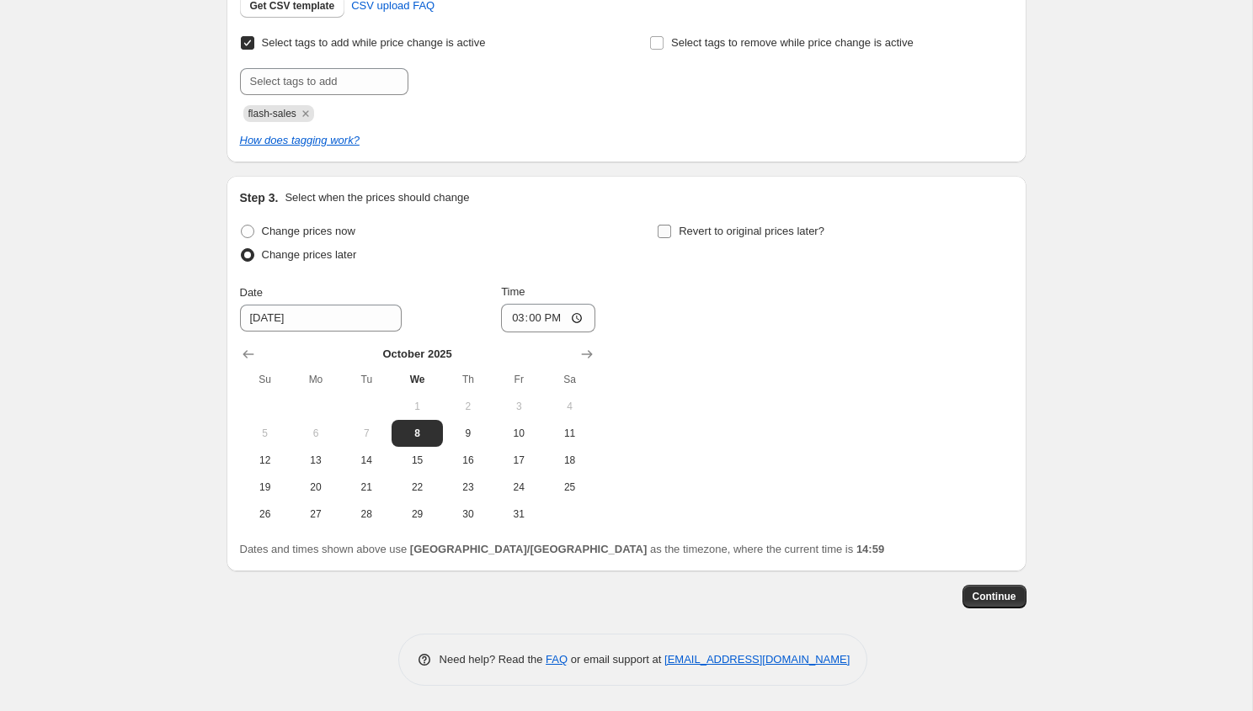
click at [671, 234] on input "Revert to original prices later?" at bounding box center [664, 231] width 13 height 13
checkbox input "true"
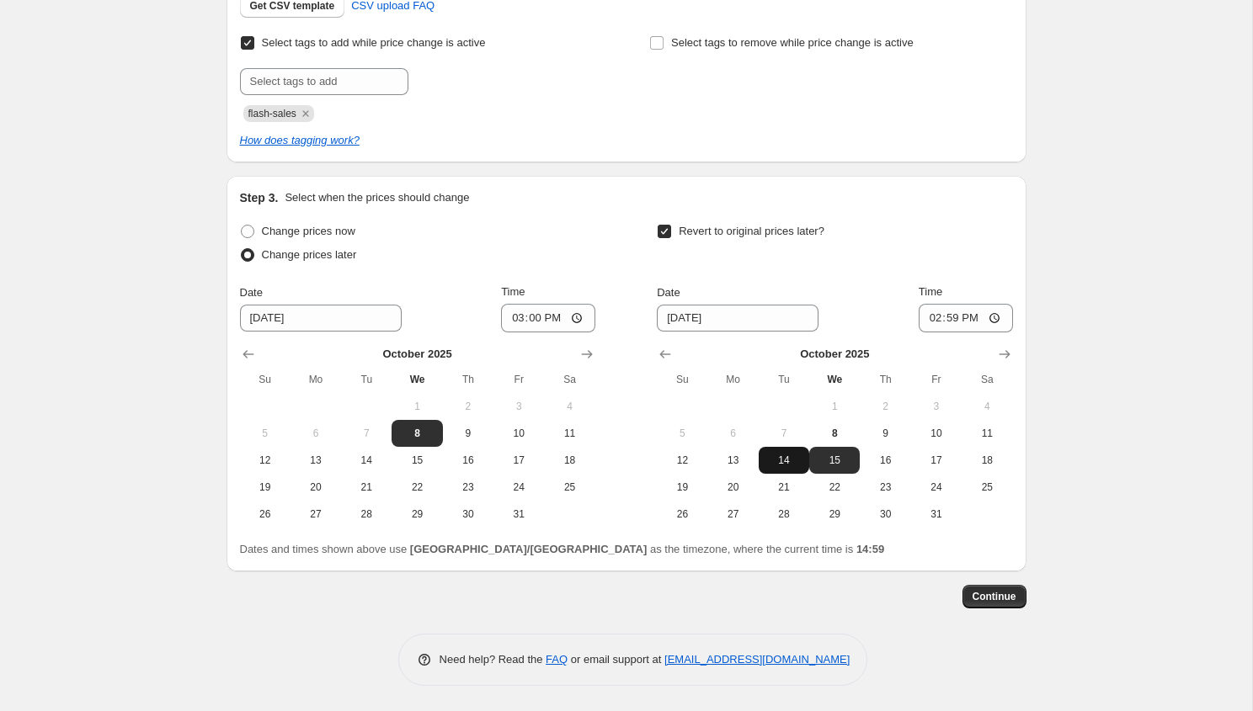
click at [801, 448] on button "14" at bounding box center [784, 460] width 51 height 27
type input "10/14/2025"
click at [956, 326] on input "14:59" at bounding box center [966, 318] width 94 height 29
type input "20:45"
click at [559, 317] on input "15:00" at bounding box center [548, 318] width 94 height 29
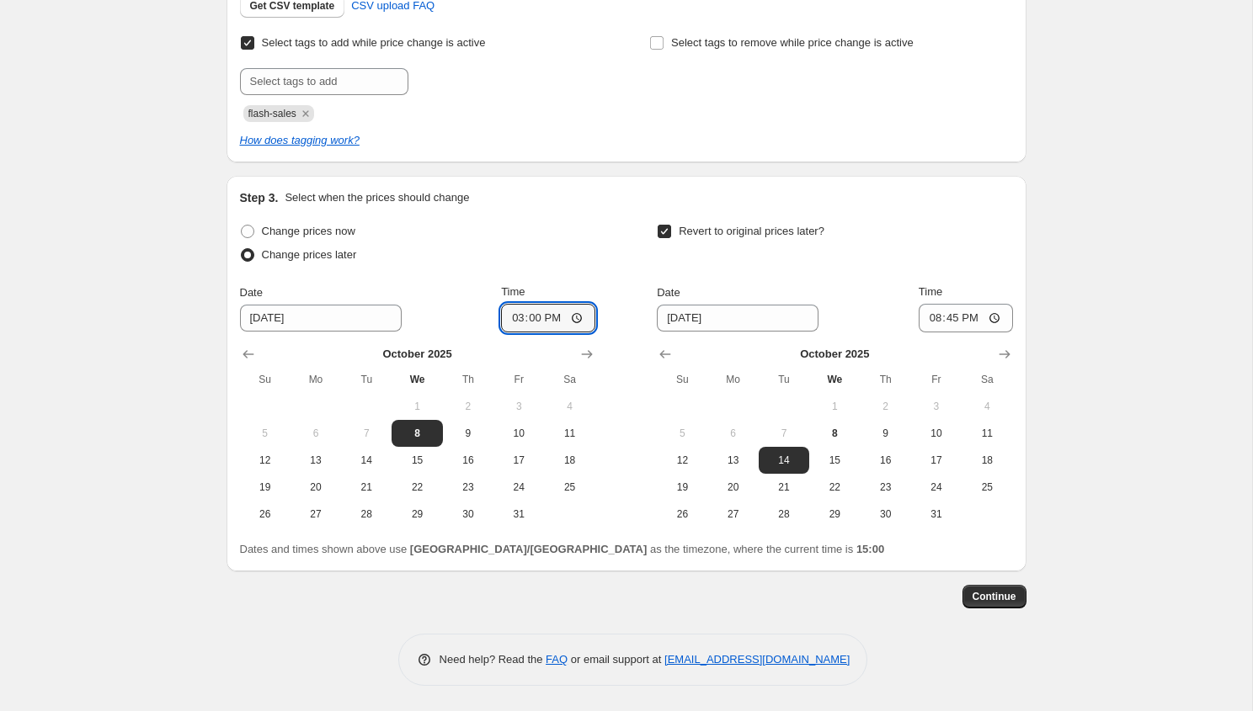
type input "15:01"
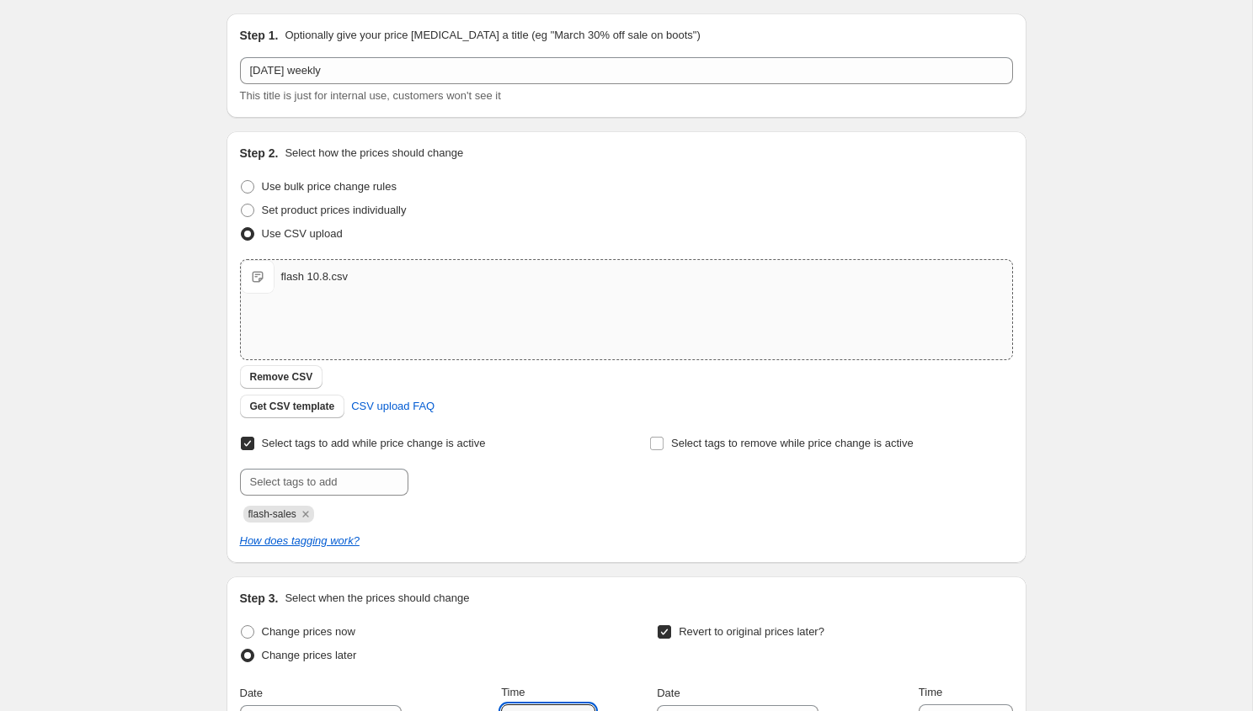
scroll to position [0, 0]
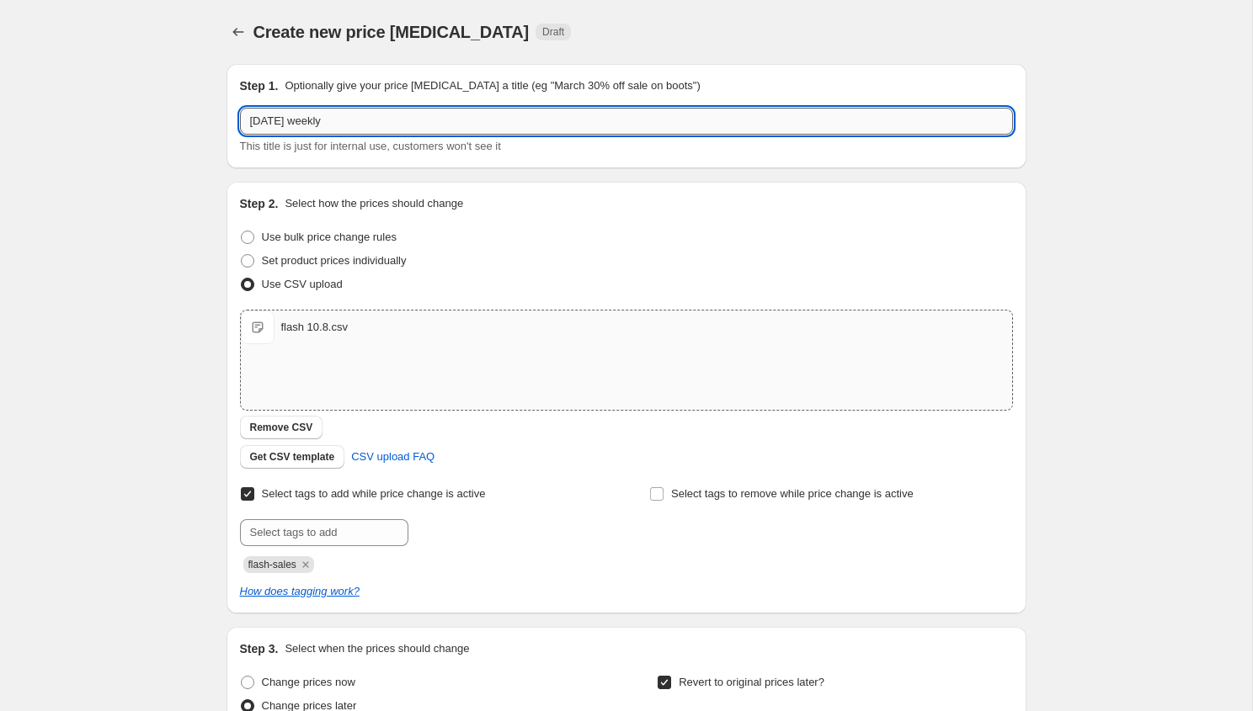
click at [365, 129] on input "2025年10月8日 weekly" at bounding box center [626, 121] width 773 height 27
type input "2025年10月8日 flash"
click at [927, 217] on div "Step 2. Select how the prices should change Use bulk price change rules Set pro…" at bounding box center [626, 397] width 773 height 405
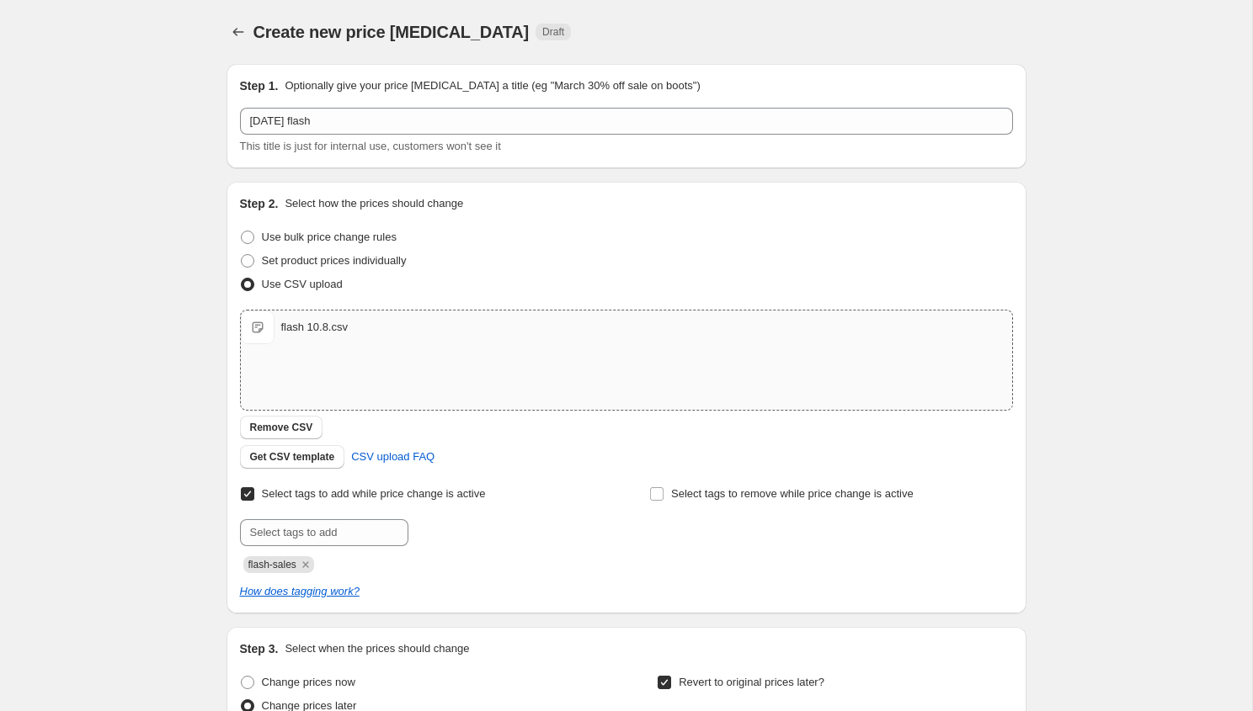
scroll to position [451, 0]
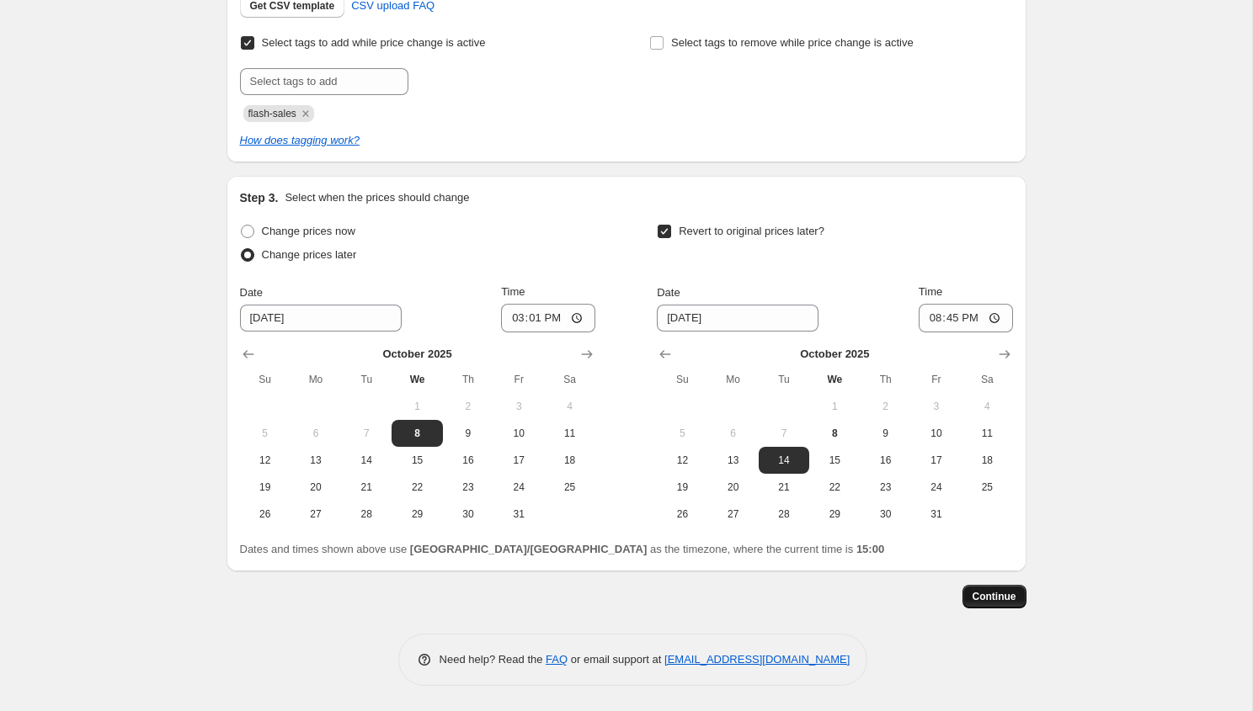
click at [1000, 589] on button "Continue" at bounding box center [994, 597] width 64 height 24
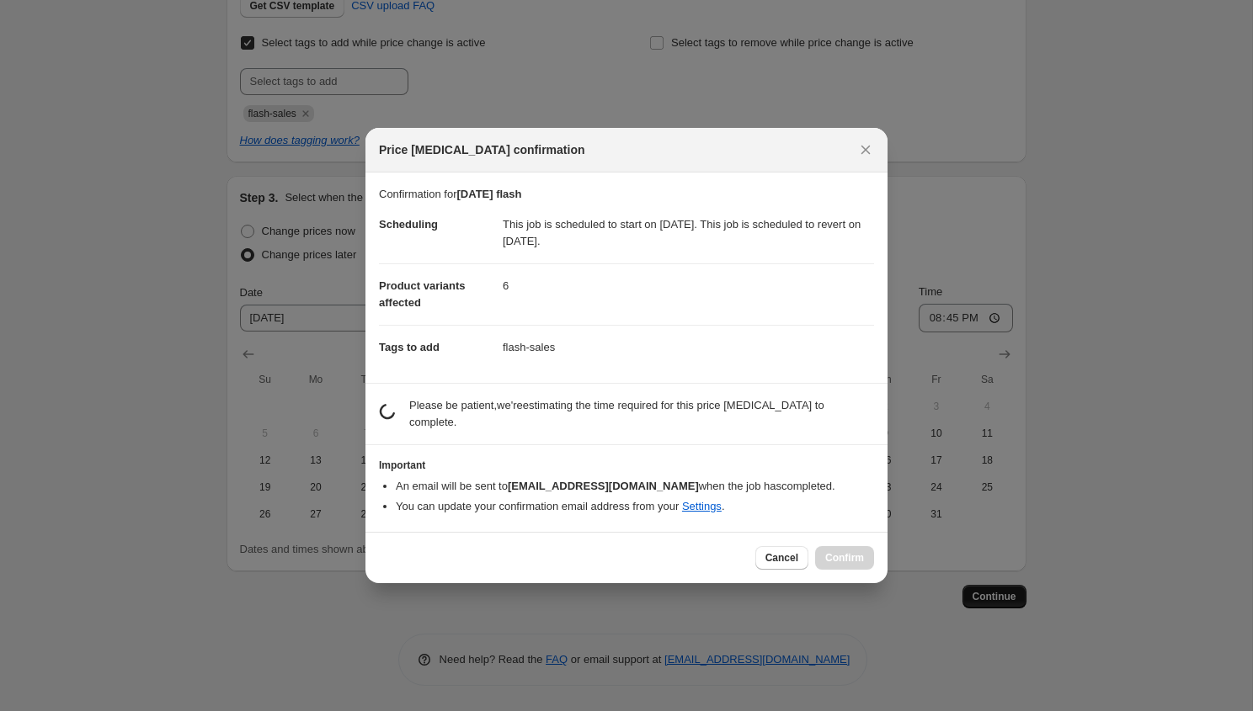
scroll to position [0, 0]
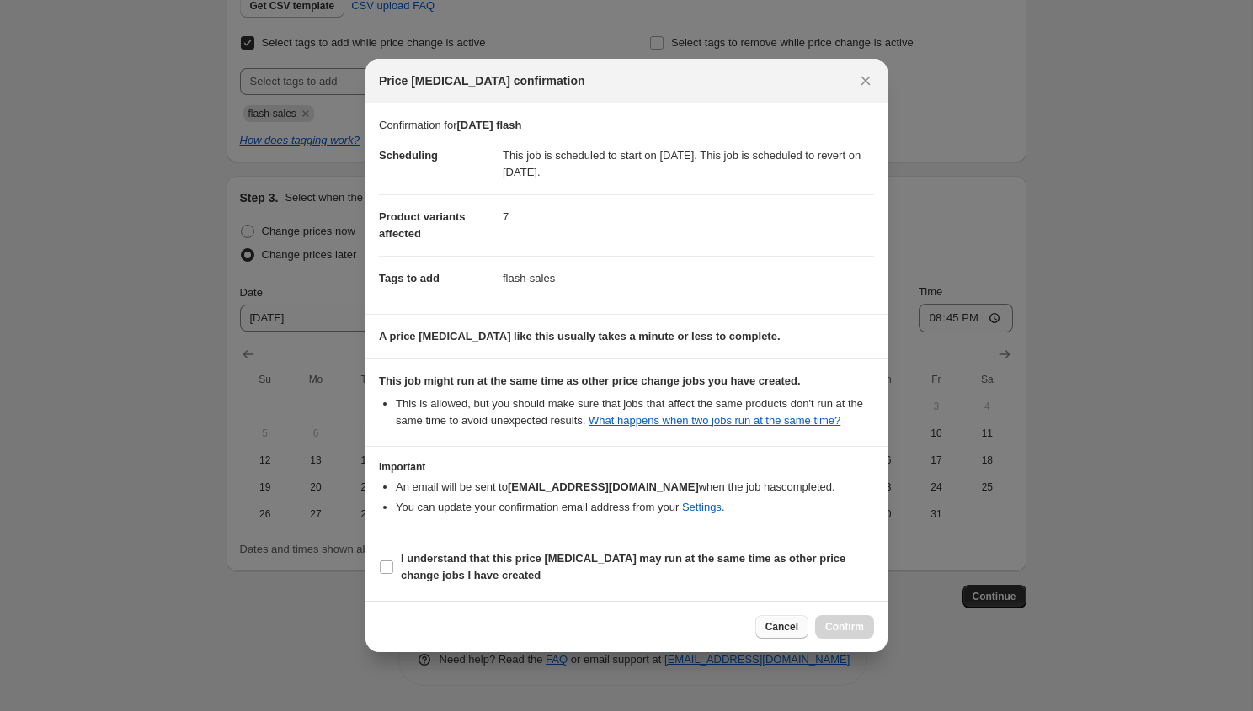
click at [782, 626] on button "Cancel" at bounding box center [781, 628] width 53 height 24
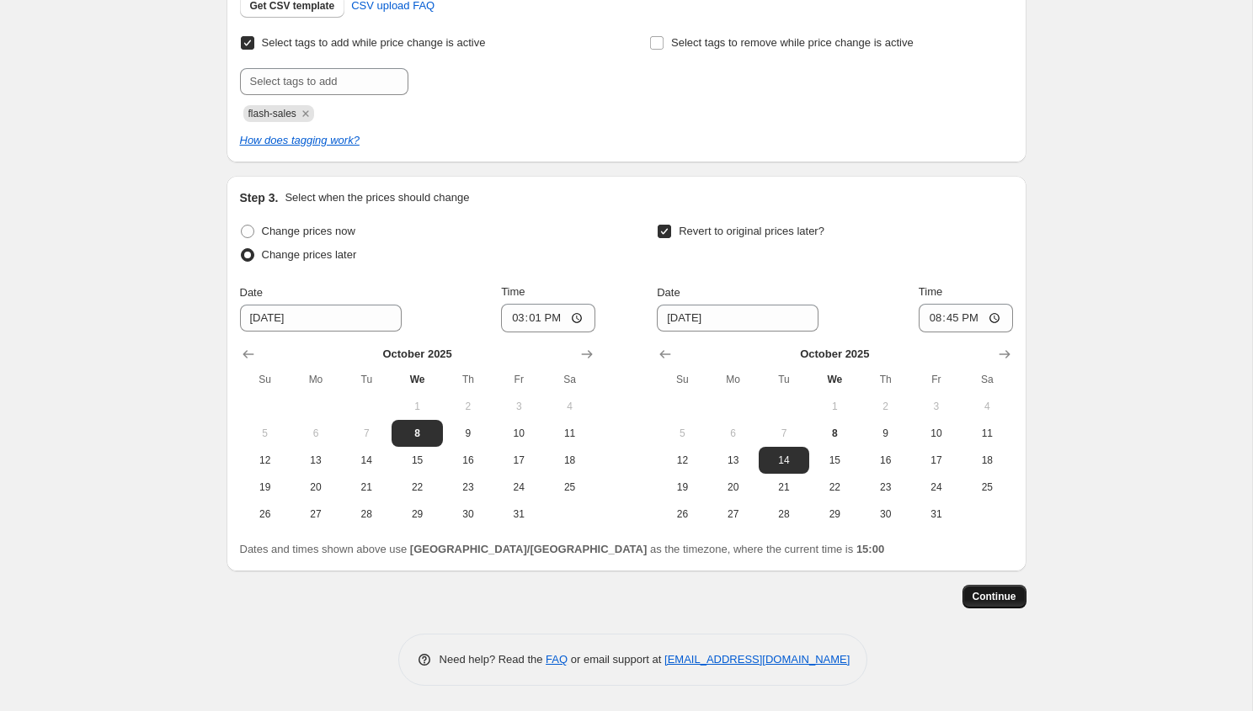
click at [981, 594] on span "Continue" at bounding box center [995, 596] width 44 height 13
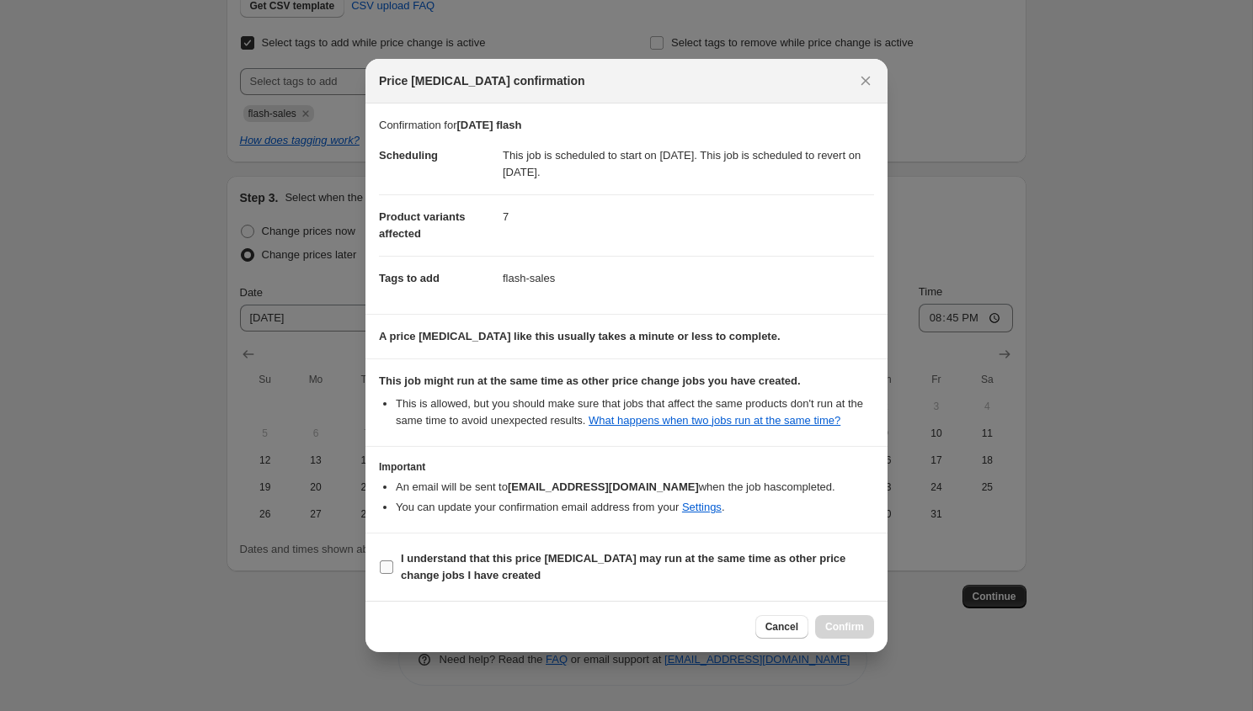
click at [662, 573] on span "I understand that this price change job may run at the same time as other price…" at bounding box center [637, 568] width 473 height 34
click at [393, 573] on input "I understand that this price change job may run at the same time as other price…" at bounding box center [386, 567] width 13 height 13
checkbox input "true"
click at [862, 632] on span "Confirm" at bounding box center [844, 627] width 39 height 13
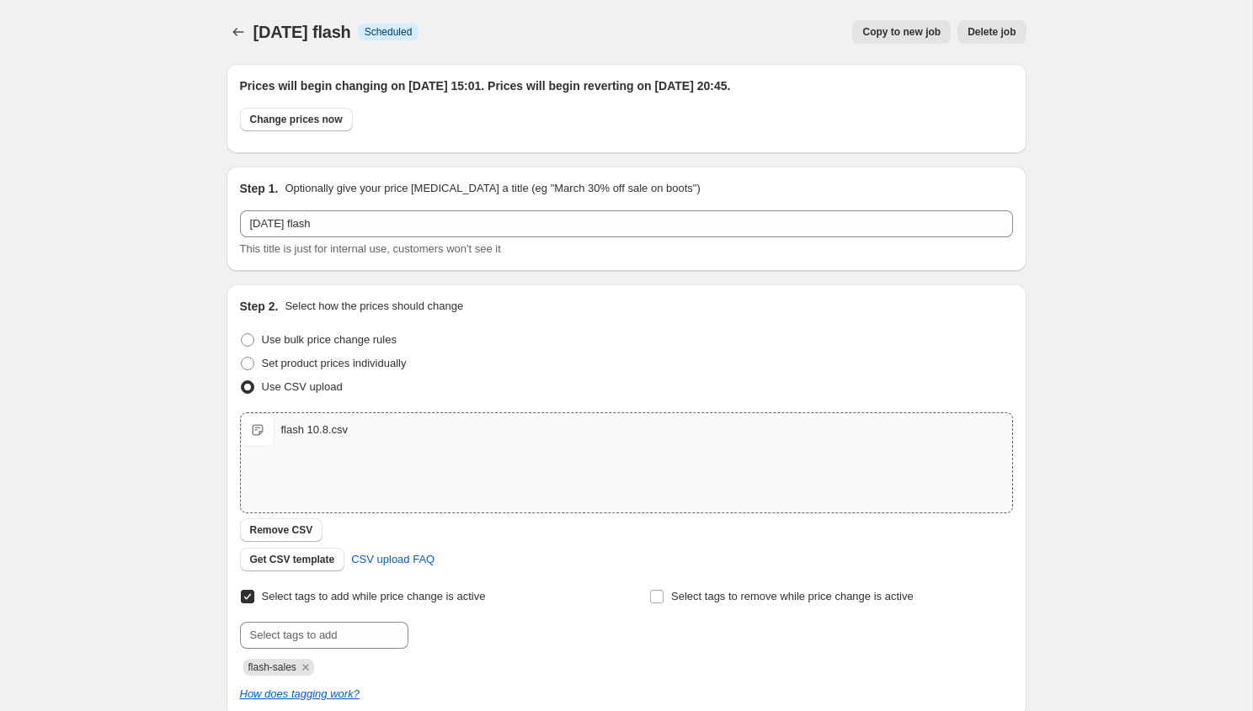
click at [1081, 161] on div "2025年10月8日 flash. This page is ready 2025年10月8日 flash Info Scheduled Copy to ne…" at bounding box center [626, 633] width 1252 height 1266
click at [237, 31] on icon "Price change jobs" at bounding box center [238, 32] width 17 height 17
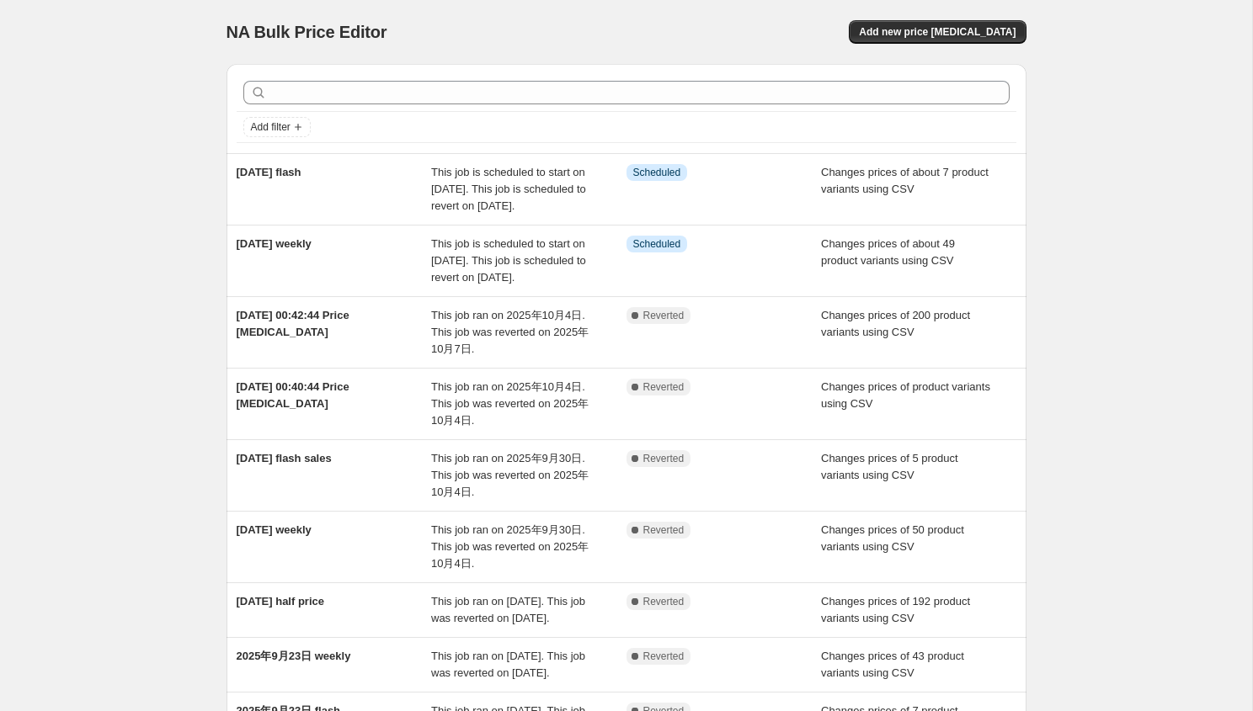
click at [562, 12] on div "NA Bulk Price Editor. This page is ready NA Bulk Price Editor Add new price cha…" at bounding box center [626, 32] width 800 height 64
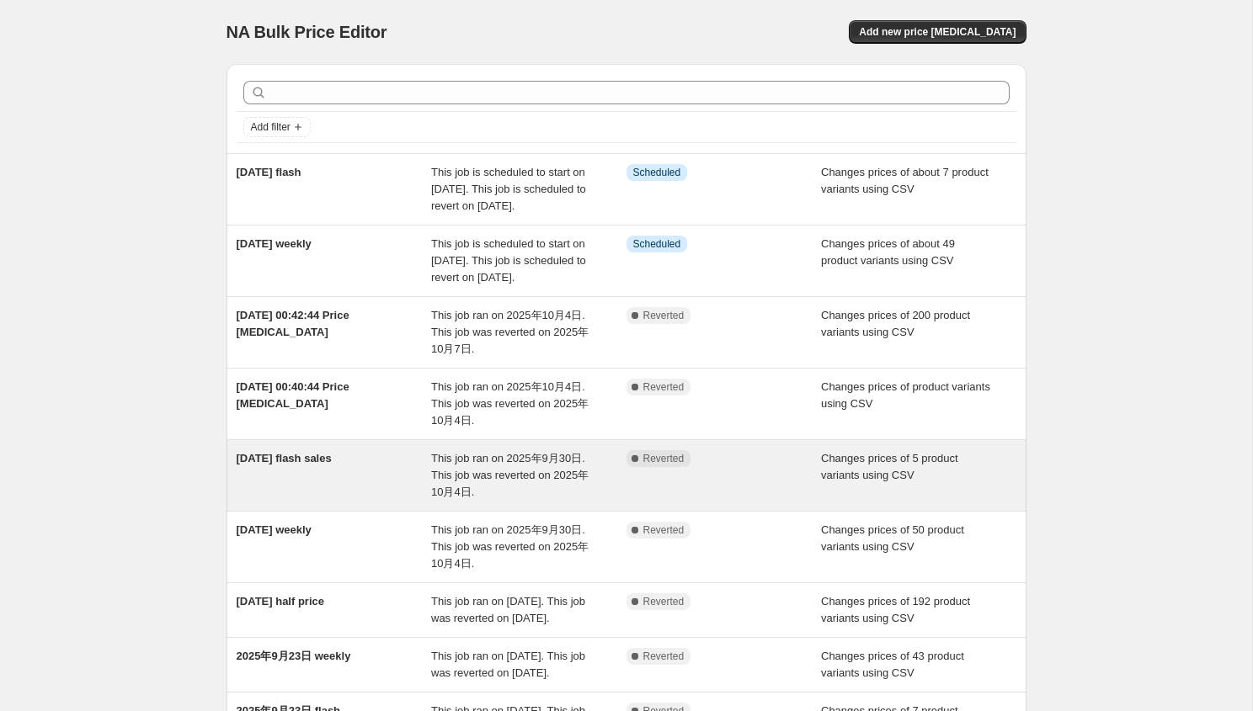
scroll to position [358, 0]
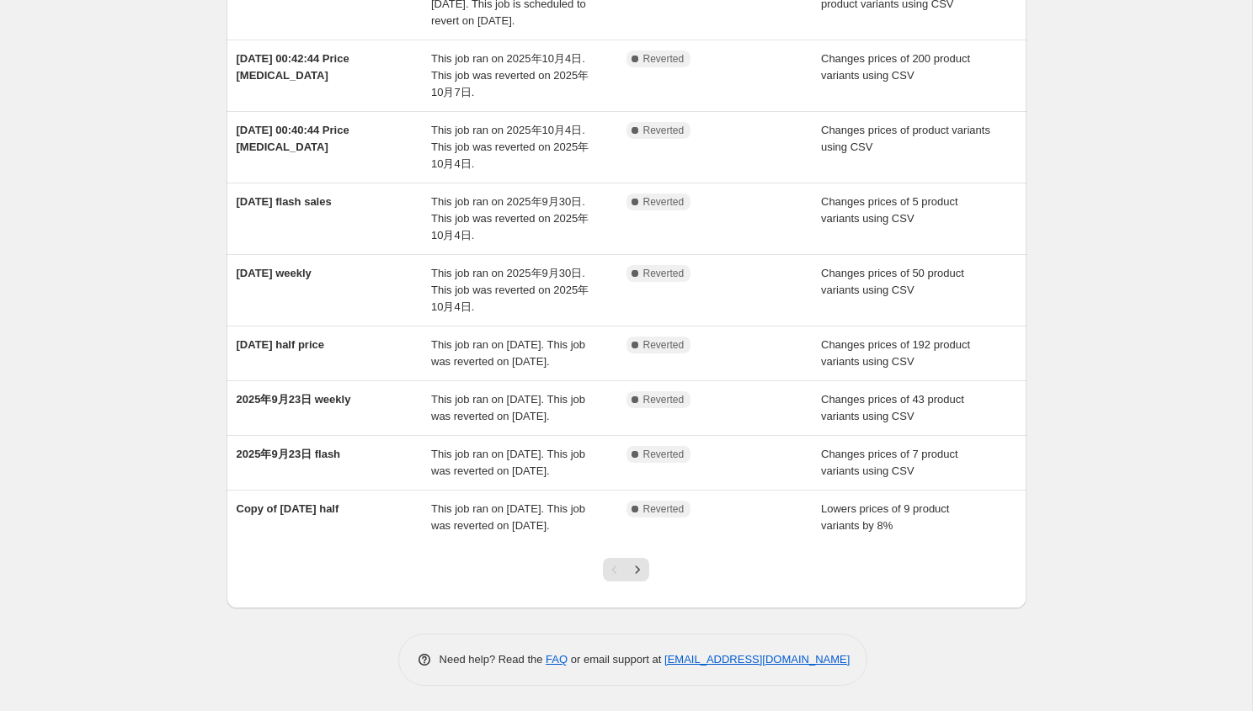
click at [1111, 249] on div "NA Bulk Price Editor. This page is ready NA Bulk Price Editor Add new price cha…" at bounding box center [626, 227] width 1252 height 968
